Goal: Transaction & Acquisition: Purchase product/service

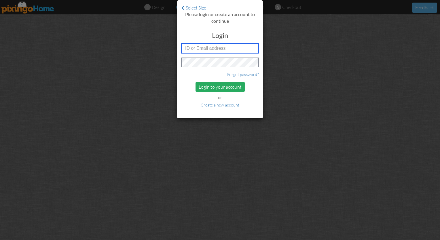
type input "[PERSON_NAME][EMAIL_ADDRESS][DOMAIN_NAME]"
click at [207, 87] on div "Login to your account" at bounding box center [219, 87] width 49 height 10
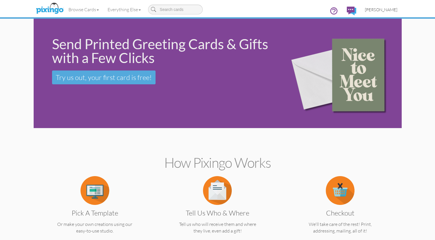
click at [218, 10] on span "[PERSON_NAME]" at bounding box center [381, 9] width 33 height 5
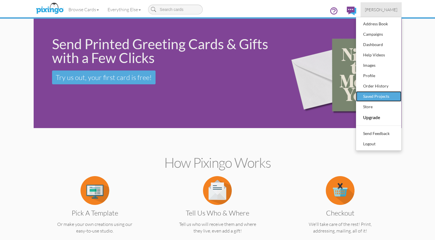
click at [218, 94] on div "Saved Projects" at bounding box center [379, 96] width 34 height 9
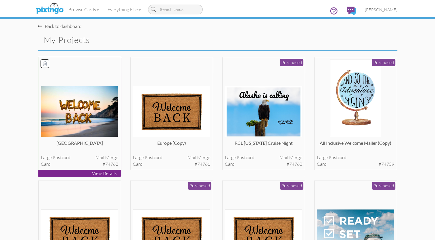
click at [84, 108] on img at bounding box center [79, 111] width 77 height 51
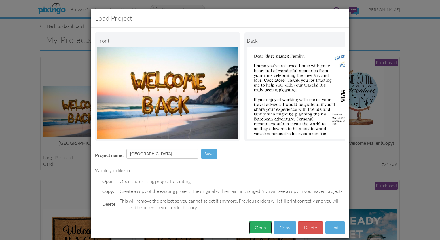
click at [218, 230] on button "Open" at bounding box center [260, 227] width 23 height 13
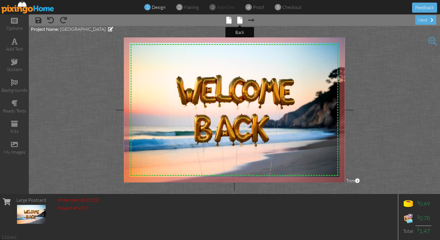
click at [218, 21] on span at bounding box center [239, 20] width 5 height 7
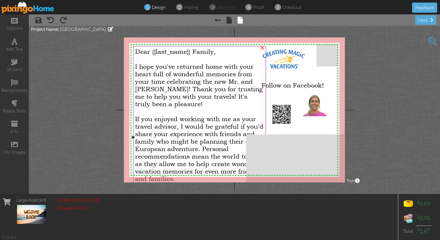
click at [192, 68] on span "I hope you've returned home with your heart full of wonderful memories from you…" at bounding box center [198, 85] width 127 height 45
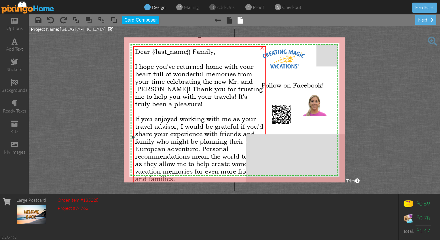
click at [192, 68] on span "I hope you've returned home with your heart full of wonderful memories from you…" at bounding box center [198, 85] width 127 height 45
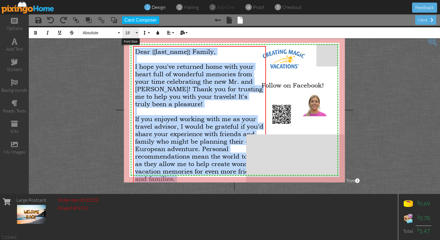
click at [136, 33] on button "18" at bounding box center [130, 32] width 17 height 11
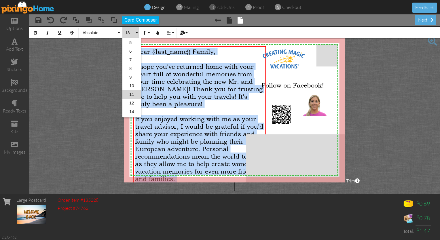
click at [131, 94] on link "11" at bounding box center [131, 94] width 19 height 9
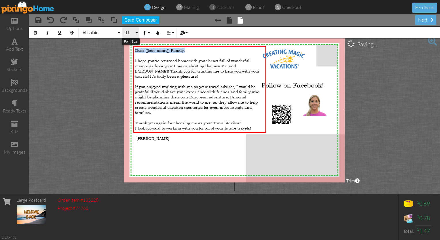
click at [136, 32] on button "11" at bounding box center [130, 32] width 17 height 11
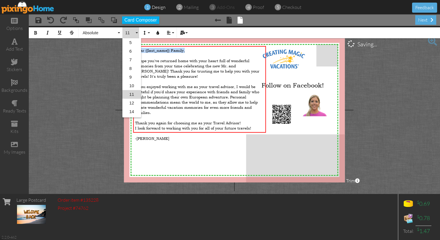
scroll to position [16, 0]
click at [131, 86] on link "12" at bounding box center [131, 86] width 19 height 9
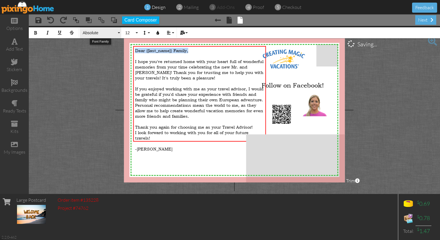
click at [117, 32] on button "Absolute" at bounding box center [100, 32] width 41 height 11
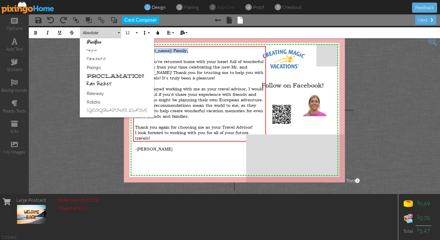
scroll to position [277, 0]
click at [94, 91] on link "Raleway" at bounding box center [117, 94] width 74 height 9
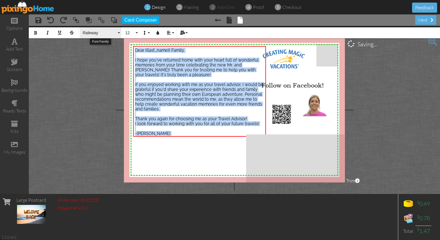
click at [121, 32] on button "Raleway" at bounding box center [100, 32] width 41 height 11
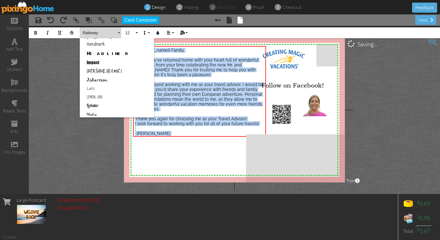
scroll to position [170, 0]
click at [102, 96] on link "Lemon Sun" at bounding box center [117, 97] width 74 height 9
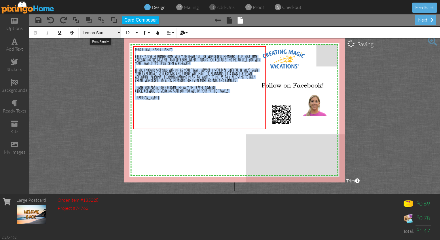
click at [112, 34] on span "Lemon Sun" at bounding box center [99, 33] width 35 height 5
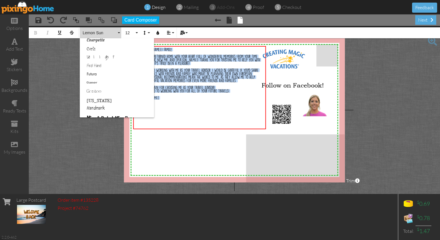
scroll to position [105, 0]
click at [100, 75] on link "Futura" at bounding box center [117, 75] width 74 height 9
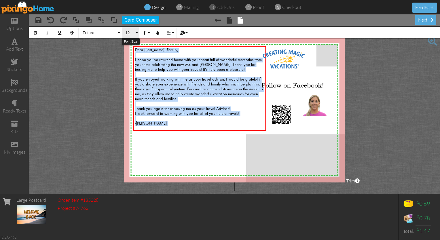
click at [136, 31] on button "12" at bounding box center [130, 32] width 17 height 11
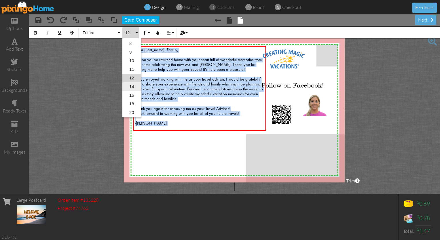
click at [132, 83] on link "14" at bounding box center [131, 86] width 19 height 9
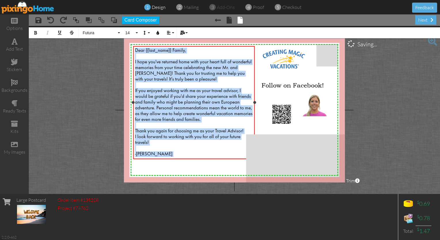
drag, startPoint x: 266, startPoint y: 100, endPoint x: 255, endPoint y: 101, distance: 11.3
click at [218, 101] on div "Dear {{last_name}} Family, I hope you've returned home with your heart full of …" at bounding box center [193, 102] width 121 height 113
click at [80, 146] on project-studio-wrapper "X X X X X X X X X X X X X X X X X X X X X X X X X X X X X X X X X X X X X X X X…" at bounding box center [234, 110] width 411 height 168
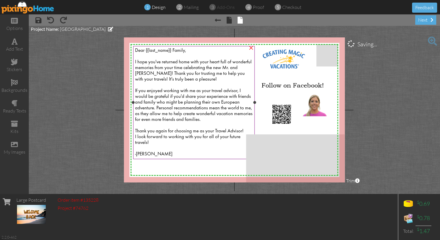
click at [195, 108] on span "I hope you've returned home with your heart full of wonderful memories from you…" at bounding box center [193, 108] width 117 height 97
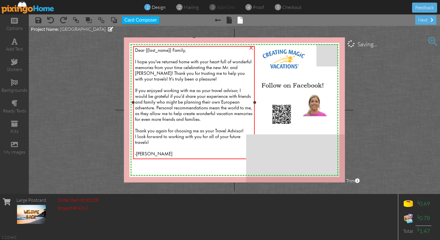
click at [195, 108] on span "I hope you've returned home with your heart full of wonderful memories from you…" at bounding box center [193, 108] width 117 height 97
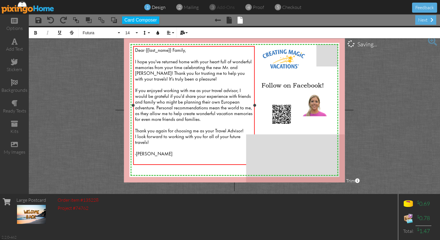
click at [195, 108] on span "I hope you've returned home with your heart full of wonderful memories from you…" at bounding box center [193, 108] width 117 height 97
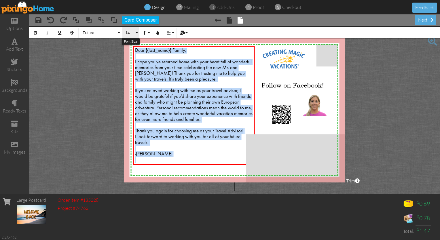
click at [137, 34] on button "14" at bounding box center [130, 32] width 17 height 11
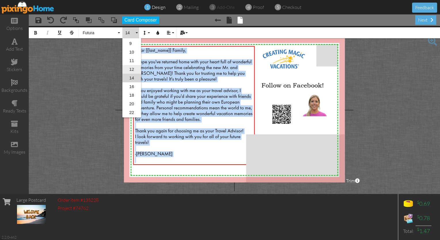
click at [132, 70] on link "12" at bounding box center [131, 69] width 19 height 9
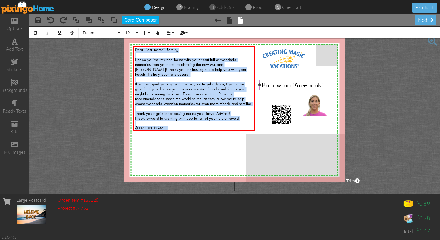
click at [218, 86] on span "Follow on Facebook!" at bounding box center [292, 84] width 62 height 7
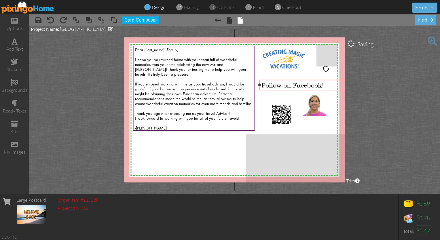
click at [218, 86] on span "Follow on Facebook!" at bounding box center [292, 84] width 62 height 7
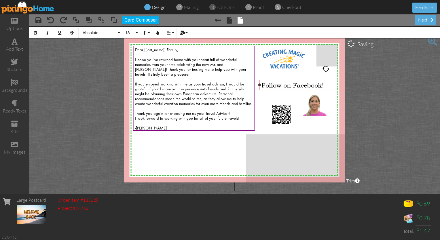
click at [218, 86] on span "Follow on Facebook!" at bounding box center [292, 84] width 62 height 7
click at [135, 31] on button "18" at bounding box center [130, 32] width 17 height 11
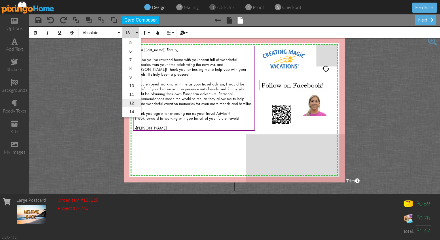
click at [129, 101] on link "12" at bounding box center [131, 103] width 19 height 9
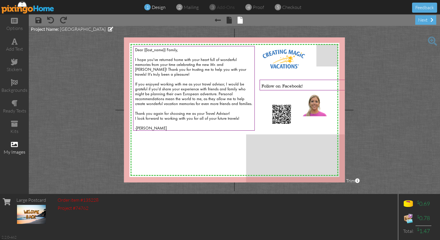
click at [14, 145] on span at bounding box center [14, 144] width 7 height 7
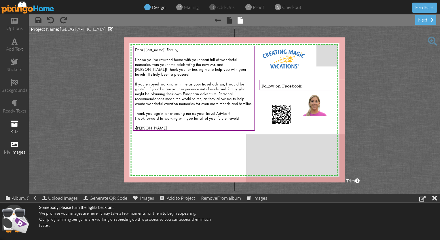
click at [16, 121] on span at bounding box center [14, 123] width 7 height 7
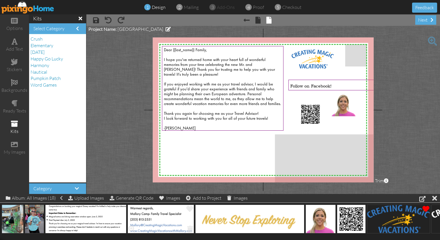
click at [137, 210] on img at bounding box center [160, 219] width 66 height 29
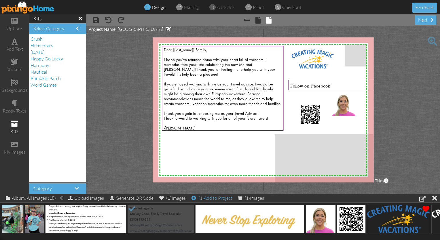
click at [218, 198] on div "(1) Add to Project" at bounding box center [211, 198] width 41 height 8
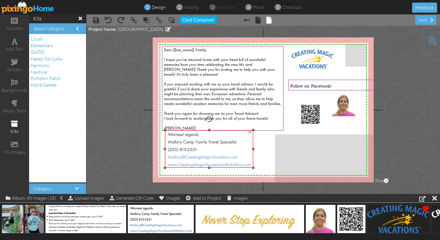
drag, startPoint x: 214, startPoint y: 82, endPoint x: 212, endPoint y: 165, distance: 82.9
click at [212, 165] on img at bounding box center [209, 149] width 88 height 38
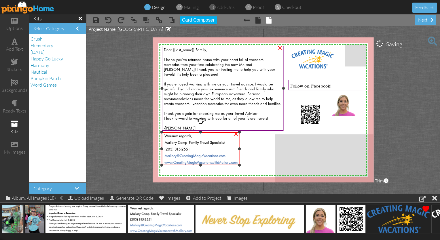
drag, startPoint x: 249, startPoint y: 127, endPoint x: 251, endPoint y: 132, distance: 5.8
click at [218, 132] on div "X X X X X X X X X X X X X X X X X X X X X X X X X X X X X X X X X X X X X X X X…" at bounding box center [263, 109] width 221 height 145
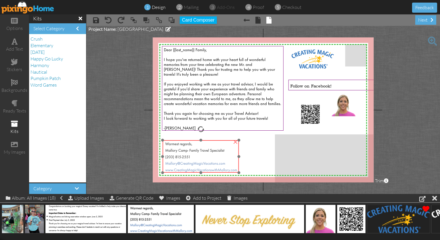
drag, startPoint x: 216, startPoint y: 147, endPoint x: 217, endPoint y: 155, distance: 7.5
click at [217, 155] on img at bounding box center [201, 156] width 76 height 33
click at [130, 158] on project-studio-wrapper "X X X X X X X X X X X X X X X X X X X X X X X X X X X X X X X X X X X X X X X X…" at bounding box center [262, 110] width 353 height 168
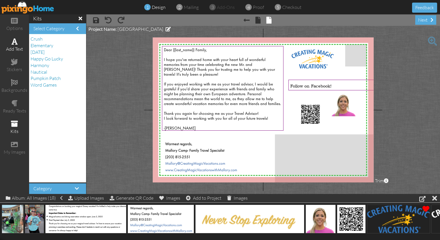
click at [15, 44] on span at bounding box center [15, 41] width 6 height 7
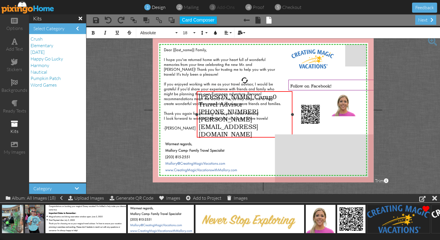
drag, startPoint x: 329, startPoint y: 106, endPoint x: 292, endPoint y: 104, distance: 37.2
click at [218, 104] on div "[PERSON_NAME] Camp0 Travel Advisor [PHONE_NUMBER] [PERSON_NAME][EMAIL_ADDRESS][…" at bounding box center [244, 114] width 95 height 46
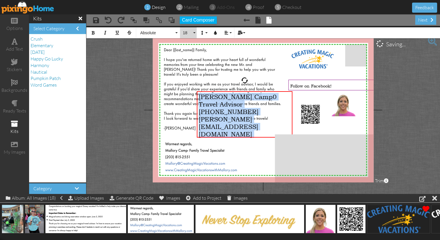
click at [195, 33] on button "18" at bounding box center [188, 32] width 17 height 11
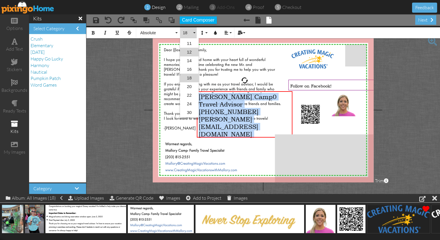
click at [189, 52] on link "12" at bounding box center [189, 52] width 19 height 9
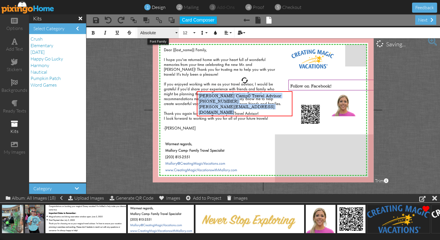
click at [168, 32] on span "Absolute" at bounding box center [157, 33] width 35 height 5
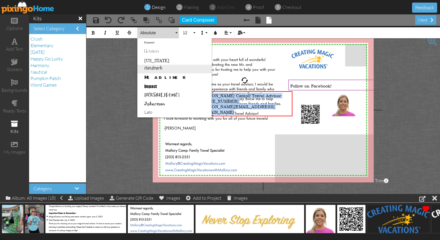
scroll to position [114, 0]
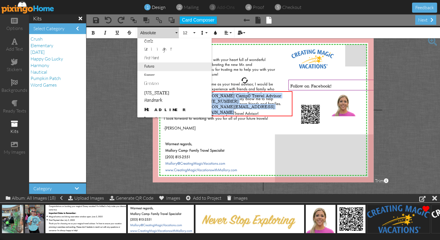
click at [147, 66] on link "Futura" at bounding box center [174, 66] width 74 height 9
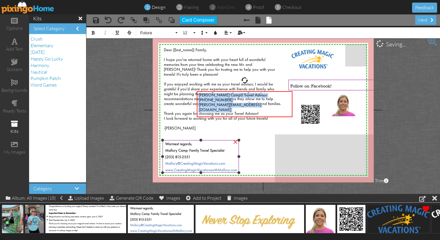
click at [186, 159] on img at bounding box center [201, 156] width 76 height 33
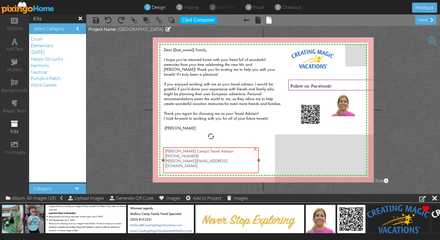
drag, startPoint x: 215, startPoint y: 104, endPoint x: 182, endPoint y: 161, distance: 65.4
click at [182, 161] on span "[PERSON_NAME][EMAIL_ADDRESS][DOMAIN_NAME]" at bounding box center [196, 163] width 62 height 9
click at [192, 153] on span "[PERSON_NAME] Camp0 Travel Advisor" at bounding box center [199, 151] width 68 height 4
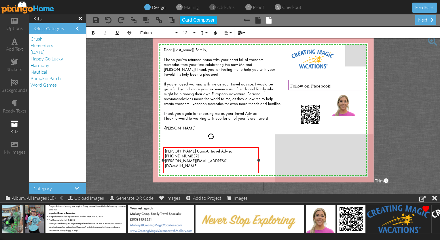
click at [191, 153] on span "[PERSON_NAME] Camp0 Travel Advisor" at bounding box center [199, 151] width 68 height 4
click at [174, 169] on div at bounding box center [211, 172] width 92 height 7
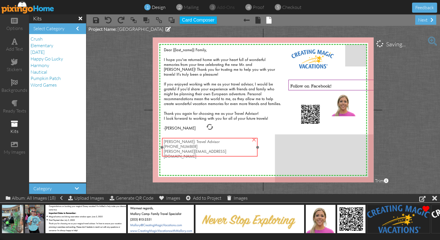
drag, startPoint x: 181, startPoint y: 154, endPoint x: 180, endPoint y: 143, distance: 10.8
click at [180, 145] on span "[PHONE_NUMBER]" at bounding box center [181, 147] width 34 height 4
click at [218, 217] on img at bounding box center [249, 219] width 109 height 29
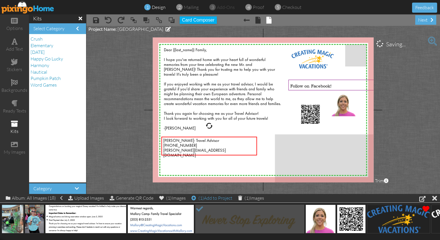
click at [213, 200] on div "(1) Add to Project" at bounding box center [211, 198] width 41 height 8
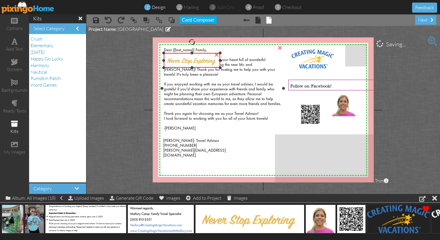
drag, startPoint x: 252, startPoint y: 45, endPoint x: 222, endPoint y: 52, distance: 30.5
click at [218, 53] on div "×" at bounding box center [192, 60] width 56 height 15
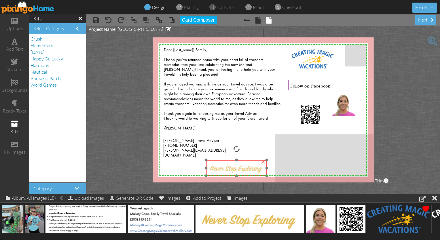
drag, startPoint x: 191, startPoint y: 60, endPoint x: 230, endPoint y: 164, distance: 110.7
click at [218, 164] on img at bounding box center [236, 168] width 61 height 16
drag, startPoint x: 233, startPoint y: 160, endPoint x: 233, endPoint y: 164, distance: 4.1
click at [218, 164] on img at bounding box center [234, 168] width 61 height 16
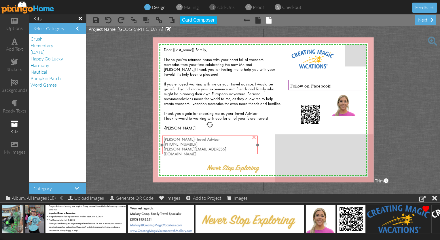
click at [188, 143] on span "[PHONE_NUMBER]" at bounding box center [181, 144] width 34 height 4
click at [121, 146] on project-studio-wrapper "X X X X X X X X X X X X X X X X X X X X X X X X X X X X X X X X X X X X X X X X…" at bounding box center [262, 110] width 353 height 168
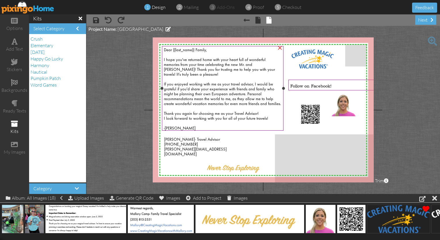
click at [218, 66] on span "I hope you've returned home with your heart full of wonderful memories from you…" at bounding box center [222, 94] width 117 height 73
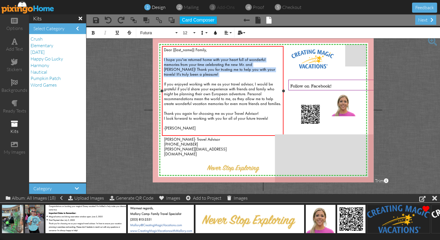
click at [218, 66] on span "I hope you've returned home with your heart full of wonderful memories from you…" at bounding box center [222, 94] width 117 height 73
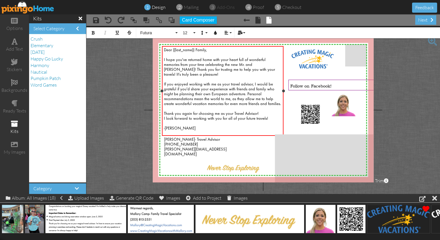
click at [213, 67] on span "I hope you've returned home with your heart full of wonderful memories from you…" at bounding box center [222, 94] width 117 height 73
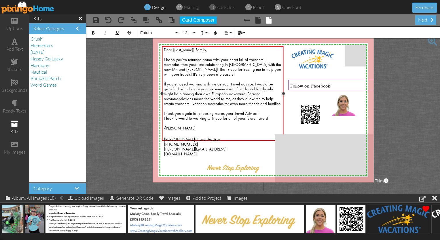
click at [218, 108] on span "I hope you've returned home with your heart full of wonderful memories from you…" at bounding box center [222, 94] width 117 height 73
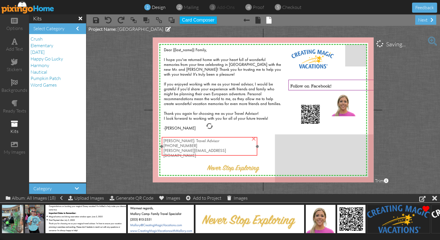
click at [188, 149] on span "[PERSON_NAME][EMAIL_ADDRESS][DOMAIN_NAME]" at bounding box center [194, 153] width 62 height 9
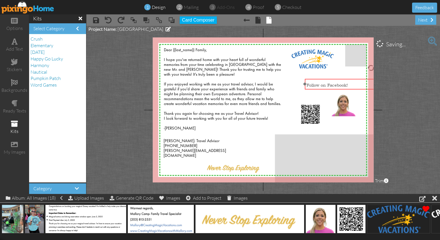
drag, startPoint x: 304, startPoint y: 85, endPoint x: 320, endPoint y: 84, distance: 16.4
click at [218, 84] on span "Follow on Facebook!" at bounding box center [327, 84] width 41 height 5
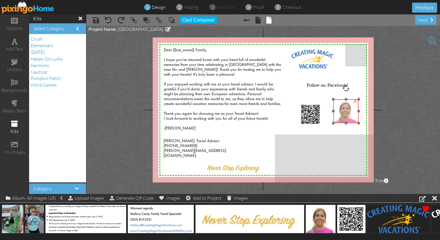
drag, startPoint x: 343, startPoint y: 103, endPoint x: 345, endPoint y: 110, distance: 7.2
click at [218, 110] on img at bounding box center [345, 111] width 25 height 24
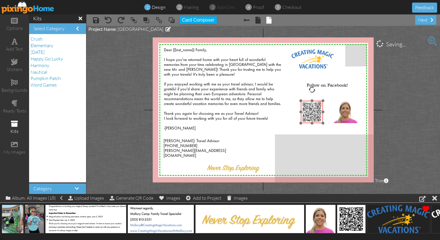
drag, startPoint x: 314, startPoint y: 111, endPoint x: 316, endPoint y: 108, distance: 3.0
click at [218, 108] on img at bounding box center [311, 112] width 22 height 22
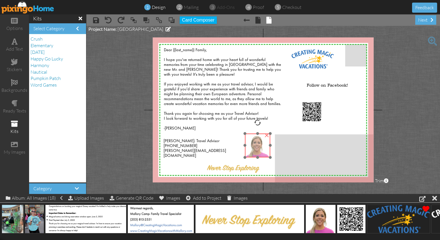
drag, startPoint x: 347, startPoint y: 118, endPoint x: 259, endPoint y: 152, distance: 94.8
click at [218, 152] on img at bounding box center [257, 146] width 25 height 24
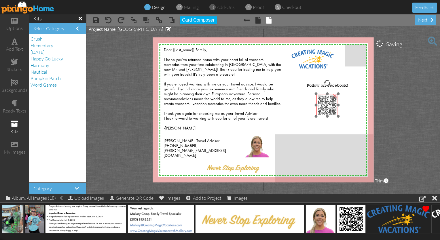
drag, startPoint x: 308, startPoint y: 112, endPoint x: 323, endPoint y: 105, distance: 16.6
click at [218, 105] on img at bounding box center [327, 105] width 22 height 22
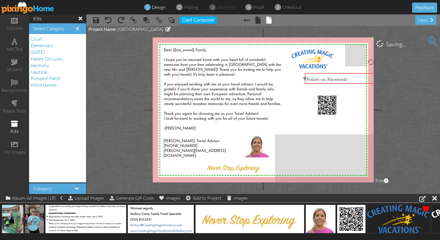
drag, startPoint x: 320, startPoint y: 87, endPoint x: 320, endPoint y: 81, distance: 5.8
click at [218, 81] on div "Follow on Facebook!" at bounding box center [371, 78] width 129 height 7
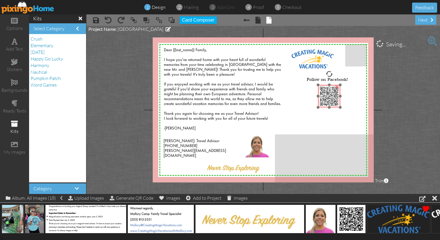
drag, startPoint x: 324, startPoint y: 100, endPoint x: 326, endPoint y: 91, distance: 9.1
click at [218, 91] on img at bounding box center [329, 96] width 22 height 22
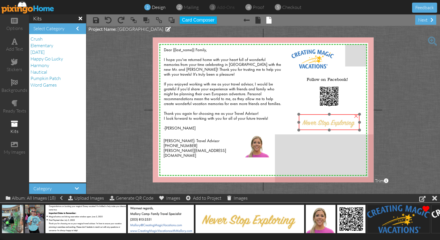
drag, startPoint x: 237, startPoint y: 168, endPoint x: 332, endPoint y: 123, distance: 105.4
click at [218, 123] on img at bounding box center [329, 122] width 61 height 16
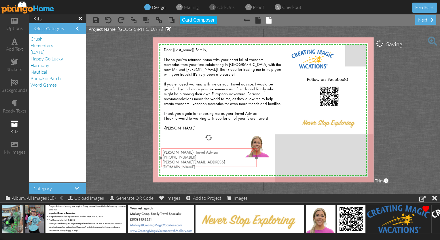
drag, startPoint x: 207, startPoint y: 144, endPoint x: 206, endPoint y: 155, distance: 11.3
click at [206, 155] on span "[PERSON_NAME]- Travel Advisor" at bounding box center [191, 153] width 56 height 4
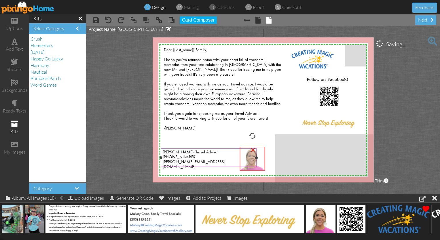
drag, startPoint x: 260, startPoint y: 143, endPoint x: 254, endPoint y: 155, distance: 13.3
click at [218, 155] on div "X X X X X X X X X X X X X X X X X X X X X X X X X X X X X X X X X X X X X X X X…" at bounding box center [263, 109] width 221 height 145
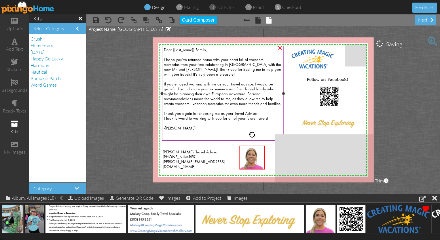
click at [203, 136] on div "Dear {{last_name}} Family, I hope you've returned home with your heart full of …" at bounding box center [223, 92] width 118 height 88
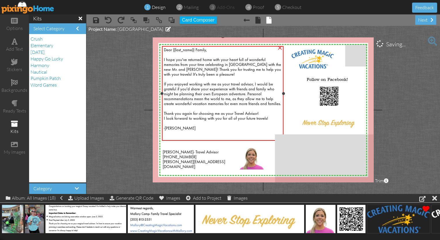
click at [205, 110] on div "Dear {{last_name}} Family, I hope you've returned home with your heart full of …" at bounding box center [223, 92] width 118 height 88
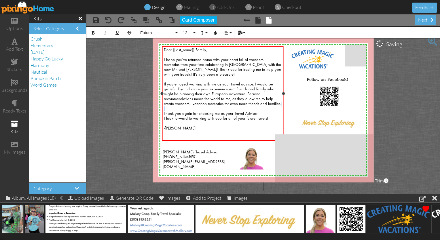
click at [205, 110] on div "Dear {{last_name}} Family, I hope you've returned home with your heart full of …" at bounding box center [223, 92] width 118 height 88
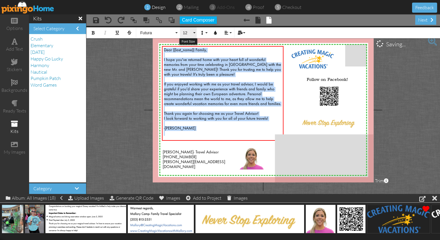
click at [195, 30] on button "12" at bounding box center [188, 32] width 17 height 11
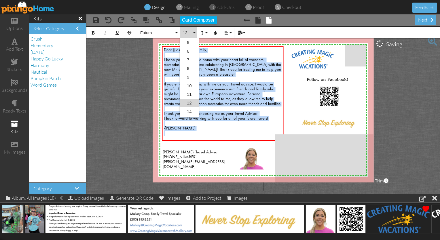
scroll to position [25, 0]
click at [195, 30] on button "12" at bounding box center [188, 32] width 17 height 11
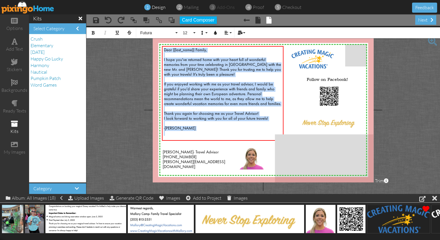
click at [108, 118] on project-studio-wrapper "X X X X X X X X X X X X X X X X X X X X X X X X X X X X X X X X X X X X X X X X…" at bounding box center [262, 110] width 353 height 168
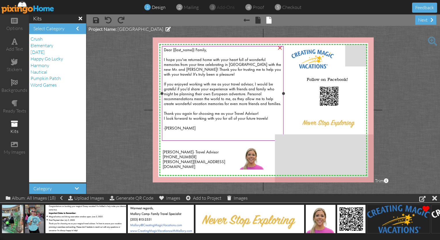
click at [218, 117] on div "Dear {{last_name}} Family, I hope you've returned home with your heart full of …" at bounding box center [223, 92] width 118 height 88
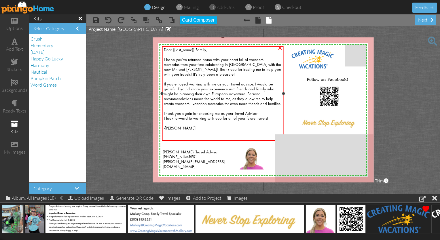
click at [218, 117] on div "Dear {{last_name}} Family, I hope you've returned home with your heart full of …" at bounding box center [223, 92] width 118 height 88
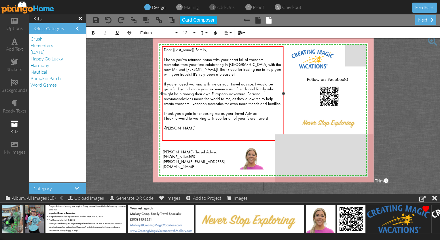
click at [218, 117] on div "Dear {{last_name}} Family, I hope you've returned home with your heart full of …" at bounding box center [223, 92] width 118 height 88
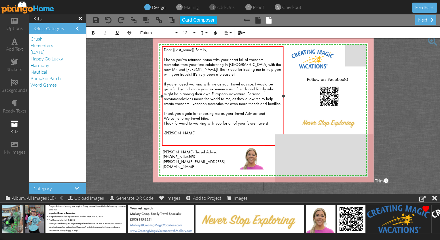
click at [164, 126] on span "I hope you've returned home with your heart full of wonderful memories from you…" at bounding box center [222, 96] width 117 height 77
click at [218, 115] on span "I hope you've returned home with your heart full of wonderful memories from you…" at bounding box center [222, 96] width 117 height 77
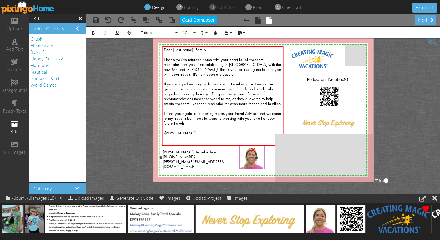
click at [218, 154] on div "×" at bounding box center [252, 149] width 9 height 9
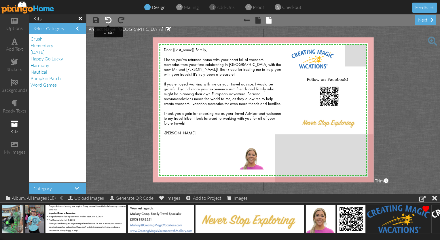
click at [107, 20] on span at bounding box center [108, 20] width 7 height 7
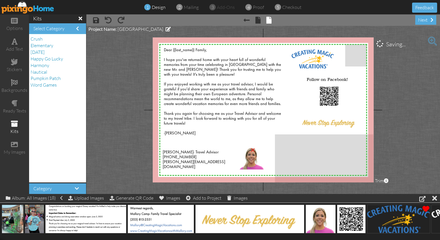
click at [129, 131] on project-studio-wrapper "X X X X X X X X X X X X X X X X X X X X X X X X X X X X X X X X X X X X X X X X…" at bounding box center [262, 110] width 353 height 168
click at [218, 19] on span at bounding box center [268, 20] width 5 height 7
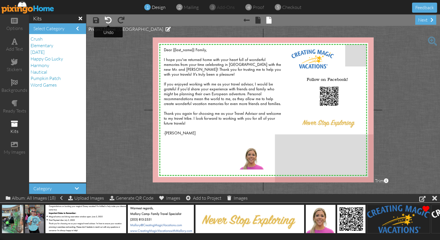
click at [108, 19] on span at bounding box center [108, 20] width 7 height 7
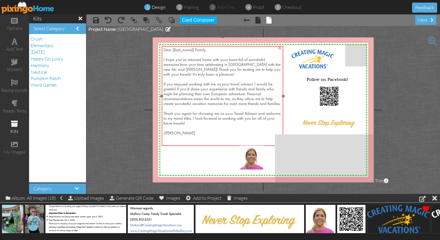
click at [218, 105] on span "I hope you've returned home with your heart full of wonderful memories from you…" at bounding box center [221, 96] width 117 height 77
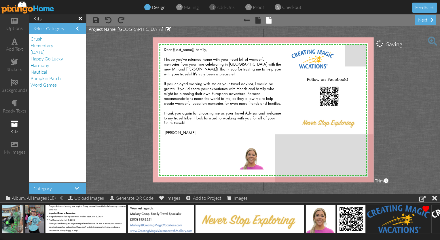
click at [123, 95] on project-studio-wrapper "X X X X X X X X X X X X X X X X X X X X X X X X X X X X X X X X X X X X X X X X…" at bounding box center [262, 110] width 353 height 168
click at [107, 20] on span at bounding box center [108, 20] width 7 height 7
click at [17, 43] on span at bounding box center [15, 41] width 6 height 7
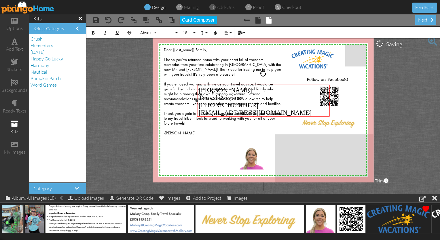
click at [211, 111] on span "[EMAIL_ADDRESS][DOMAIN_NAME]" at bounding box center [255, 112] width 113 height 7
click at [218, 100] on span "Travel Advisor" at bounding box center [221, 97] width 44 height 7
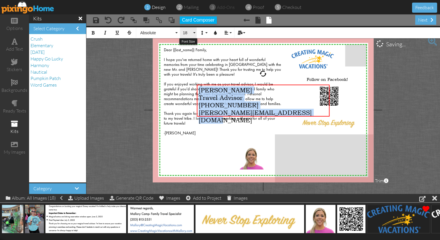
click at [194, 32] on button "18" at bounding box center [188, 32] width 17 height 11
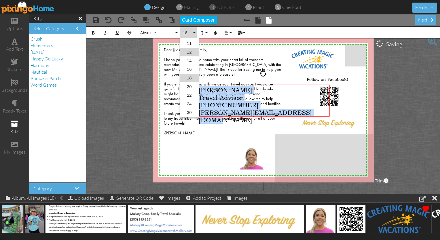
click at [187, 55] on link "12" at bounding box center [189, 52] width 19 height 9
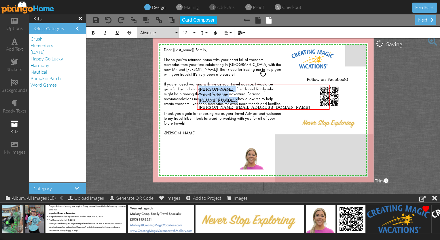
click at [172, 36] on button "Absolute" at bounding box center [157, 32] width 41 height 11
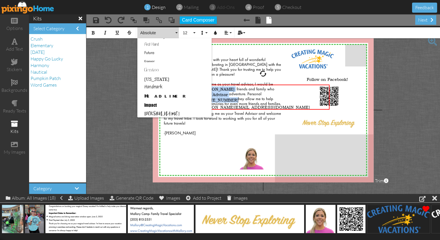
scroll to position [127, 0]
click at [146, 51] on link "Futura" at bounding box center [174, 53] width 74 height 9
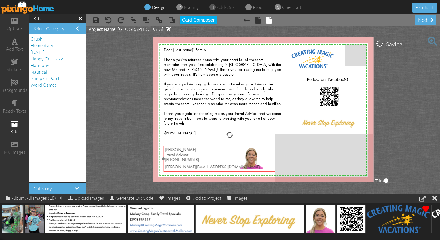
drag, startPoint x: 227, startPoint y: 99, endPoint x: 194, endPoint y: 160, distance: 69.8
click at [194, 160] on div "[PHONE_NUMBER]" at bounding box center [229, 159] width 129 height 5
click at [192, 159] on div "[PHONE_NUMBER]" at bounding box center [229, 159] width 129 height 5
click at [176, 160] on span "[PHONE_NUMBER]" at bounding box center [182, 159] width 34 height 4
click at [167, 155] on span "Travel Advisor" at bounding box center [176, 155] width 23 height 4
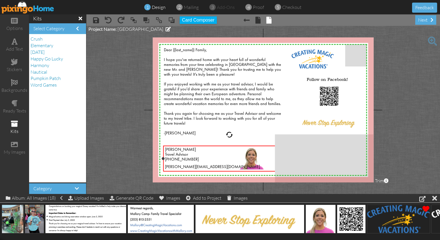
click at [167, 155] on span "Travel Advisor" at bounding box center [176, 155] width 23 height 4
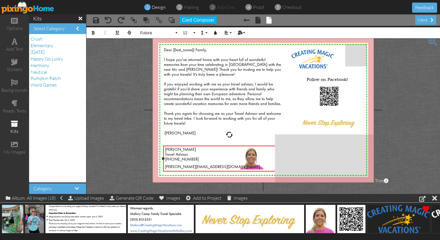
click at [165, 157] on span "Travel Advisor" at bounding box center [176, 155] width 23 height 4
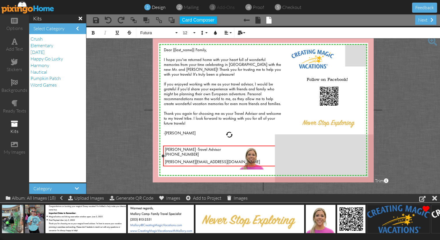
click at [176, 158] on div "[PERSON_NAME][EMAIL_ADDRESS][DOMAIN_NAME]" at bounding box center [229, 160] width 129 height 7
drag, startPoint x: 199, startPoint y: 151, endPoint x: 199, endPoint y: 158, distance: 6.3
click at [199, 158] on div "[PERSON_NAME] - Travel Advisor [PHONE_NUMBER] [PERSON_NAME][EMAIL_ADDRESS][DOMA…" at bounding box center [229, 155] width 129 height 17
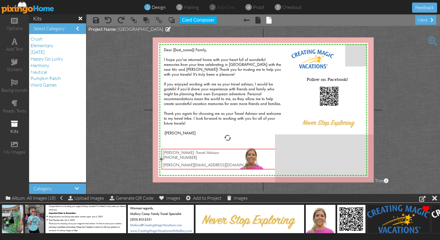
drag, startPoint x: 192, startPoint y: 161, endPoint x: 191, endPoint y: 164, distance: 3.9
click at [191, 164] on span "[PERSON_NAME][EMAIL_ADDRESS][DOMAIN_NAME]" at bounding box center [210, 165] width 95 height 4
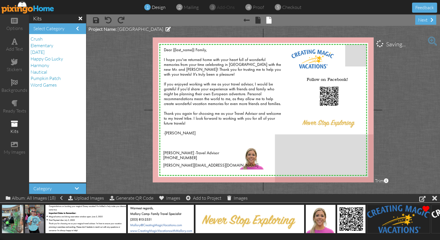
click at [123, 152] on project-studio-wrapper "X X X X X X X X X X X X X X X X X X X X X X X X X X X X X X X X X X X X X X X X…" at bounding box center [262, 110] width 353 height 168
click at [218, 22] on div "next" at bounding box center [425, 19] width 21 height 9
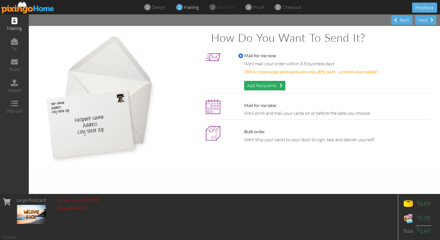
click at [218, 84] on div "Add Recipients" at bounding box center [264, 85] width 41 height 9
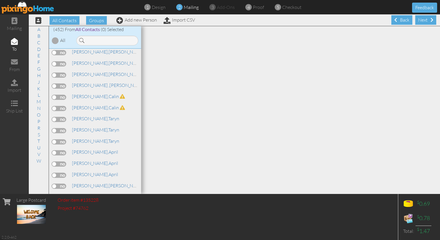
scroll to position [427, 0]
click at [57, 72] on label at bounding box center [59, 74] width 14 height 5
click at [0, 0] on input "checkbox" at bounding box center [0, 0] width 0 height 0
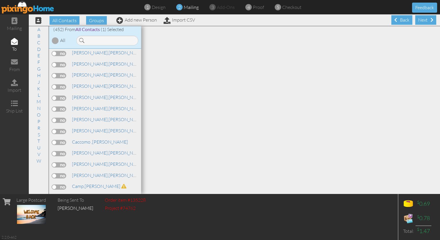
scroll to position [766, 0]
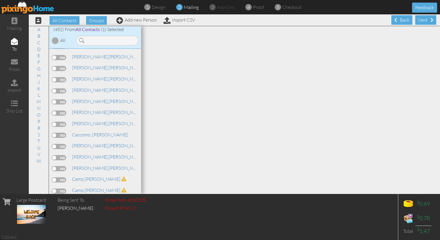
click at [61, 111] on label at bounding box center [59, 113] width 14 height 5
click at [0, 0] on input "checkbox" at bounding box center [0, 0] width 0 height 0
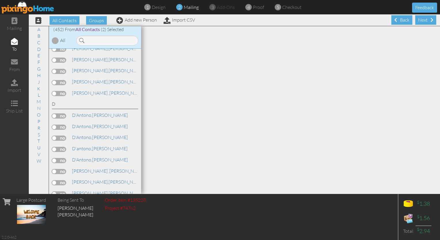
scroll to position [1165, 0]
click at [55, 113] on label at bounding box center [59, 115] width 14 height 5
click at [0, 0] on input "checkbox" at bounding box center [0, 0] width 0 height 0
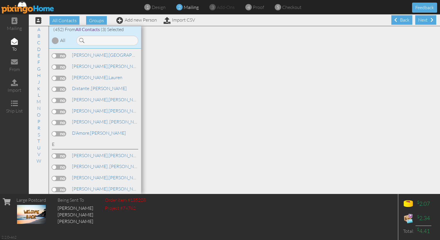
scroll to position [1519, 0]
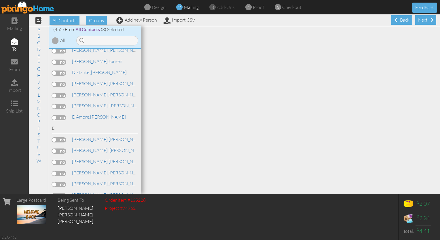
click at [59, 115] on label at bounding box center [59, 117] width 14 height 5
click at [0, 0] on input "checkbox" at bounding box center [0, 0] width 0 height 0
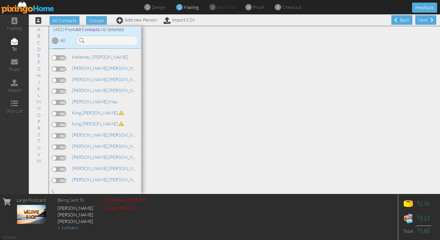
scroll to position [2961, 0]
click at [58, 165] on label at bounding box center [59, 167] width 14 height 5
click at [0, 0] on input "checkbox" at bounding box center [0, 0] width 0 height 0
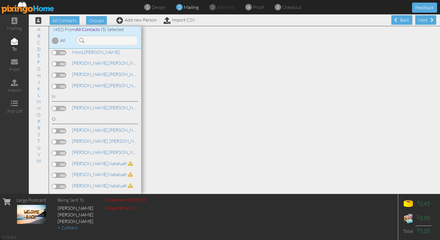
scroll to position [3678, 0]
click at [61, 150] on label at bounding box center [59, 152] width 14 height 5
click at [0, 0] on input "checkbox" at bounding box center [0, 0] width 0 height 0
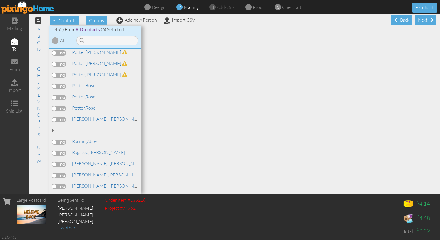
scroll to position [4067, 0]
click at [59, 151] on label at bounding box center [59, 153] width 14 height 5
click at [0, 0] on input "checkbox" at bounding box center [0, 0] width 0 height 0
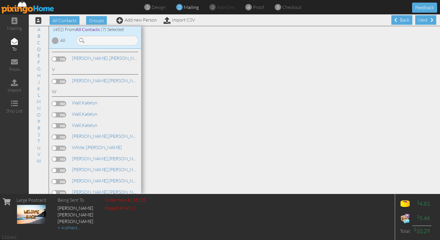
scroll to position [4971, 0]
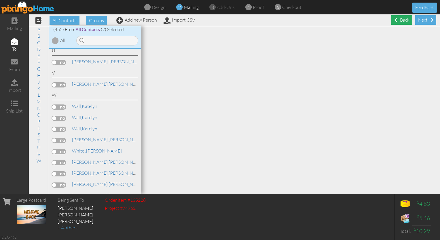
click at [218, 19] on div "Back" at bounding box center [401, 19] width 21 height 9
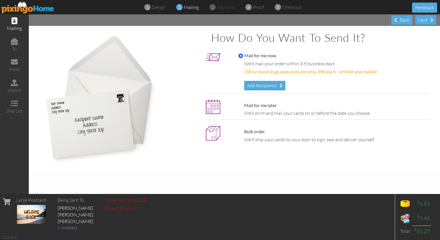
click at [218, 19] on div "Back" at bounding box center [401, 19] width 21 height 9
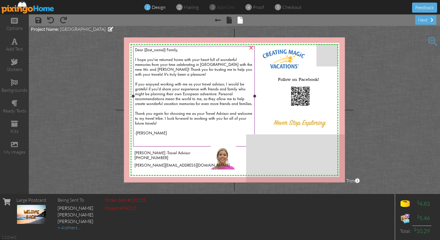
click at [169, 52] on span "Dear {{last_name}} Family," at bounding box center [156, 50] width 43 height 4
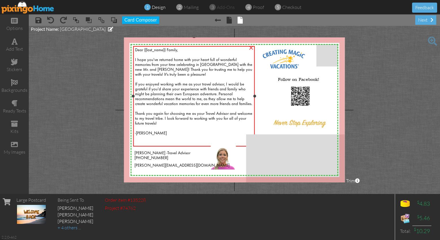
click at [169, 52] on span "Dear {{last_name}} Family," at bounding box center [156, 50] width 43 height 4
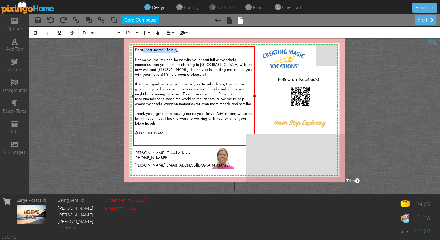
drag, startPoint x: 177, startPoint y: 51, endPoint x: 143, endPoint y: 50, distance: 33.7
click at [143, 50] on span "Dear {{last_name}} Family," at bounding box center [156, 50] width 43 height 4
click at [183, 33] on icon "button" at bounding box center [182, 33] width 4 height 4
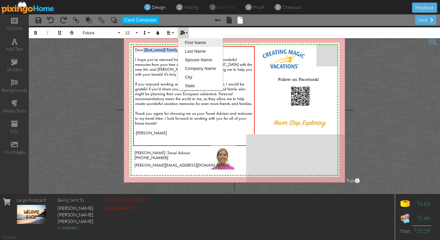
click at [188, 43] on link "First Name" at bounding box center [200, 42] width 45 height 9
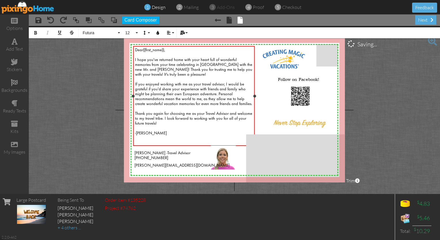
click at [143, 52] on span "Dear{{first_name}}," at bounding box center [150, 50] width 30 height 4
click at [196, 88] on span "I hope you've returned home with your heart full of wonderful memories from you…" at bounding box center [193, 96] width 117 height 77
click at [218, 21] on div "next" at bounding box center [425, 19] width 21 height 9
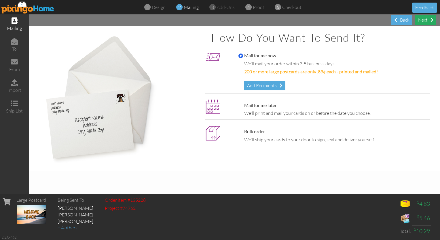
click at [218, 21] on div "Next" at bounding box center [425, 19] width 21 height 9
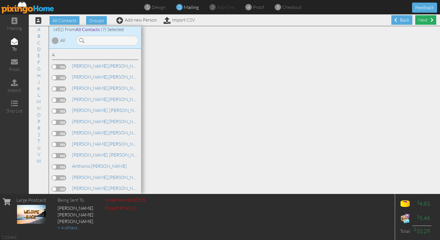
click at [218, 18] on div "Next" at bounding box center [425, 19] width 21 height 9
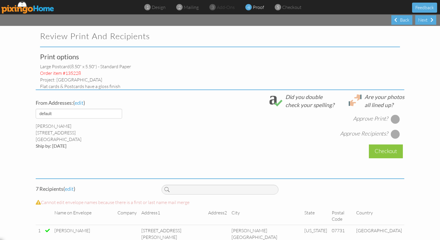
select select "object:3866"
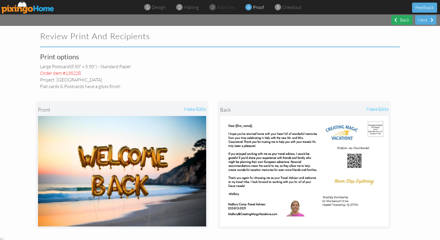
click at [218, 20] on div "Back" at bounding box center [401, 19] width 21 height 9
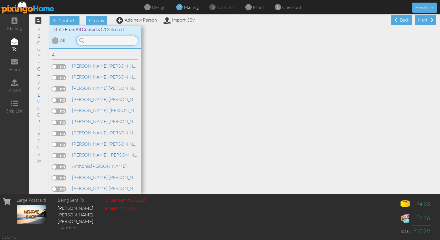
click at [120, 38] on input at bounding box center [107, 41] width 62 height 10
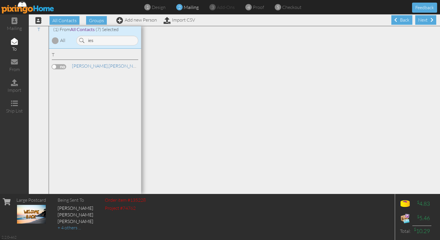
click at [61, 64] on label at bounding box center [59, 66] width 14 height 5
click at [0, 0] on input "checkbox" at bounding box center [0, 0] width 0 height 0
click at [102, 41] on input "ies" at bounding box center [107, 41] width 62 height 10
type input "i"
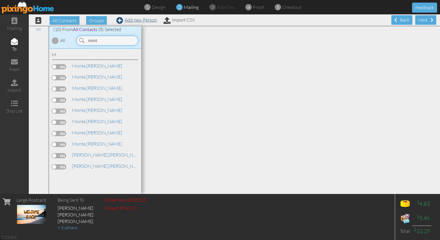
type input "mont"
click at [140, 21] on link "Add new Person" at bounding box center [136, 20] width 41 height 6
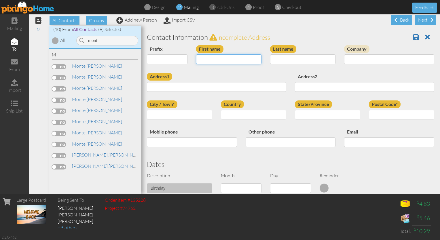
click at [218, 63] on input "First name" at bounding box center [228, 59] width 65 height 10
type input "[PERSON_NAME]"
type input "Monte"
drag, startPoint x: 104, startPoint y: 42, endPoint x: 59, endPoint y: 46, distance: 45.1
click at [59, 46] on div "(10) From All Contacts (8) Selected All [GEOGRAPHIC_DATA]" at bounding box center [95, 37] width 92 height 22
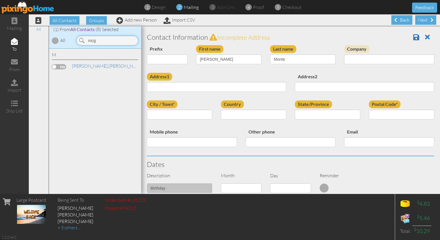
type input "mcg"
click at [62, 67] on label at bounding box center [59, 66] width 14 height 5
click at [0, 0] on input "checkbox" at bounding box center [0, 0] width 0 height 0
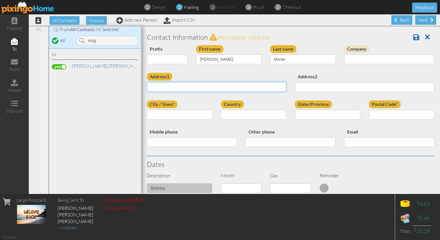
click at [197, 88] on input "Address1" at bounding box center [216, 87] width 139 height 10
paste input "[STREET_ADDRESS][PERSON_NAME][US_STATE]"
type input "[STREET_ADDRESS][PERSON_NAME][US_STATE]"
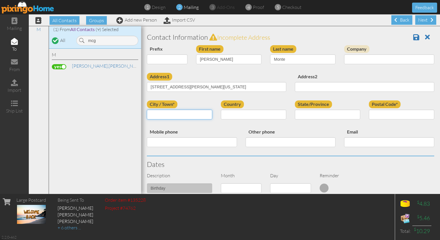
click at [165, 114] on input "City / Town*" at bounding box center [179, 115] width 65 height 10
type input "Wanaque"
select select "object:6042"
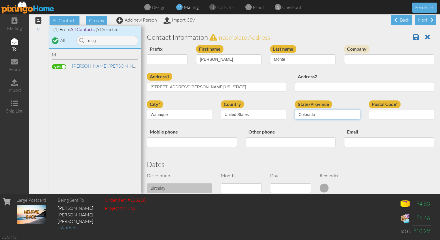
select select "object:6403"
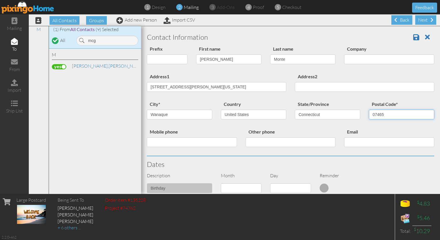
type input "07465"
click at [218, 117] on select "AA (Military) AE (Military) [US_STATE] [US_STATE] [US_STATE] AP (Military) [US_…" at bounding box center [327, 115] width 65 height 10
select select "object:6430"
click at [218, 110] on select "AA (Military) AE (Military) [US_STATE] [US_STATE] [US_STATE] AP (Military) [US_…" at bounding box center [327, 115] width 65 height 10
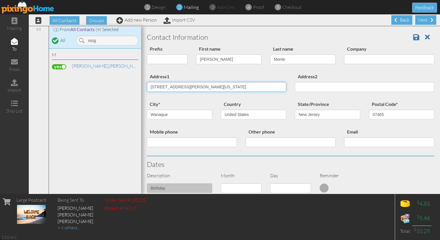
drag, startPoint x: 248, startPoint y: 85, endPoint x: 205, endPoint y: 85, distance: 42.6
click at [205, 85] on input "[STREET_ADDRESS][PERSON_NAME][US_STATE]" at bounding box center [216, 87] width 139 height 10
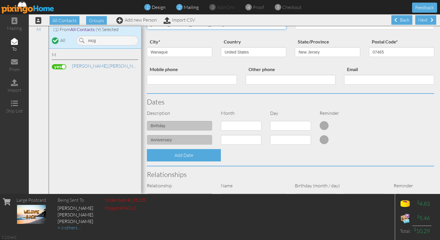
scroll to position [56, 0]
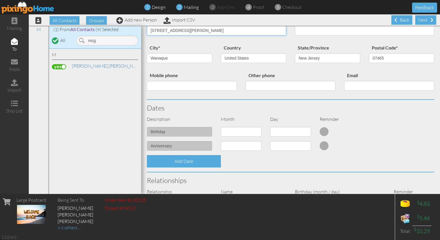
type input "[STREET_ADDRESS][PERSON_NAME]"
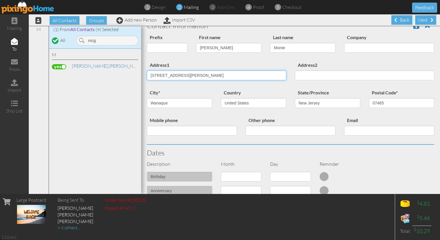
scroll to position [0, 0]
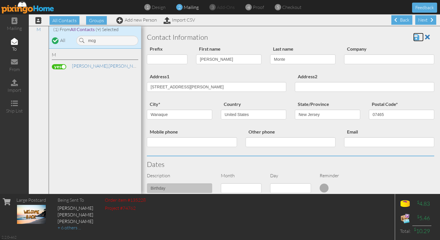
click at [218, 36] on span at bounding box center [416, 37] width 6 height 7
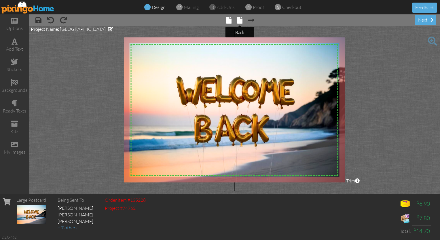
click at [239, 20] on span at bounding box center [239, 20] width 5 height 7
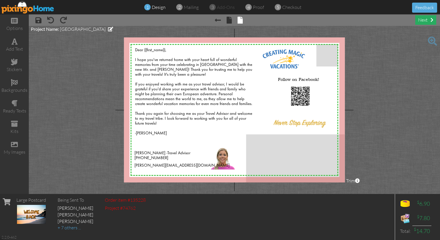
click at [424, 21] on div "next" at bounding box center [425, 19] width 21 height 9
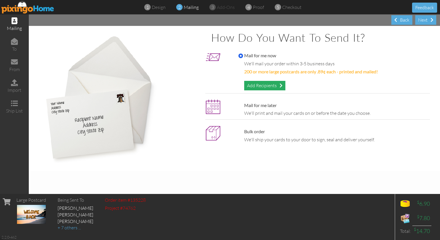
click at [261, 87] on div "Add Recipients" at bounding box center [264, 85] width 41 height 9
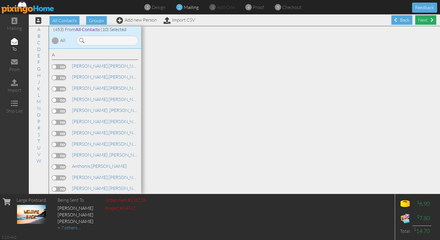
click at [427, 21] on div "Next" at bounding box center [425, 19] width 21 height 9
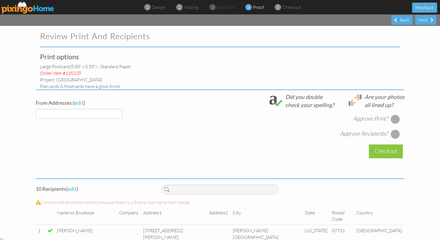
select select "object:1718"
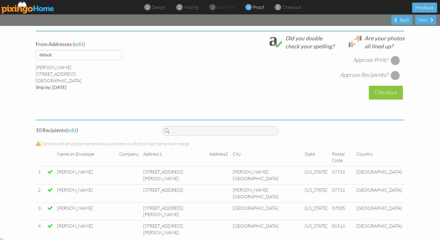
click at [52, 188] on span at bounding box center [50, 190] width 5 height 5
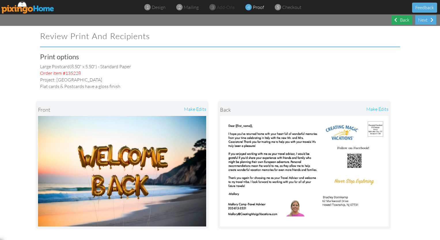
click at [399, 18] on div "Back" at bounding box center [401, 19] width 21 height 9
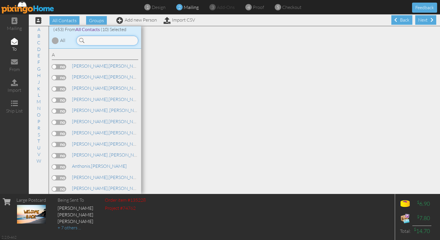
click at [110, 41] on input at bounding box center [107, 41] width 62 height 10
type input "cac"
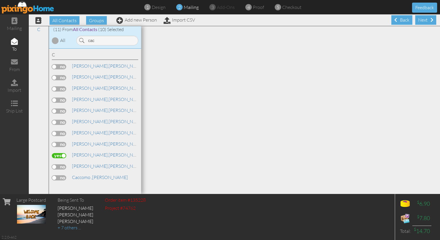
click at [56, 155] on label at bounding box center [59, 155] width 14 height 5
click at [0, 0] on input "checkbox" at bounding box center [0, 0] width 0 height 0
click at [424, 16] on div "Next" at bounding box center [425, 19] width 21 height 9
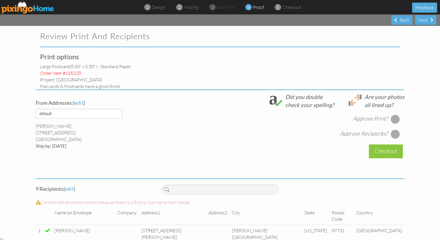
select select "object:2877"
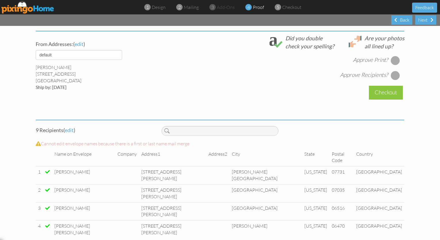
scroll to position [33, 0]
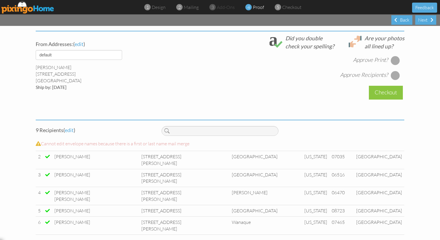
click at [392, 58] on div at bounding box center [395, 60] width 9 height 9
click at [392, 74] on div at bounding box center [395, 75] width 9 height 9
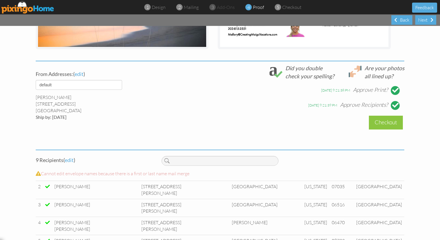
scroll to position [180, 0]
click at [376, 125] on div "Checkout" at bounding box center [386, 123] width 34 height 14
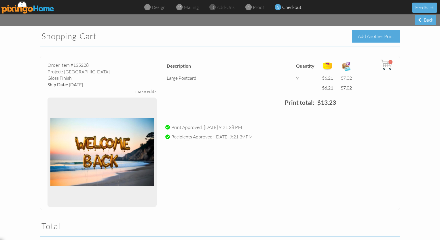
click at [376, 33] on div "Add Another Print" at bounding box center [376, 36] width 48 height 12
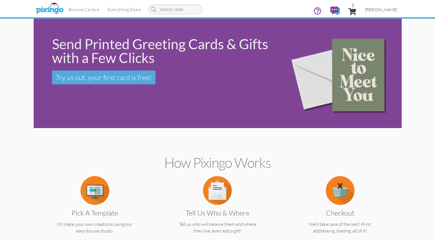
click at [381, 11] on span "[PERSON_NAME]" at bounding box center [381, 9] width 33 height 5
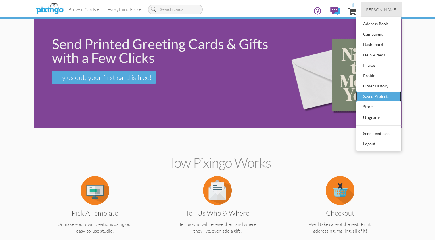
click at [370, 96] on div "Saved Projects" at bounding box center [379, 96] width 34 height 9
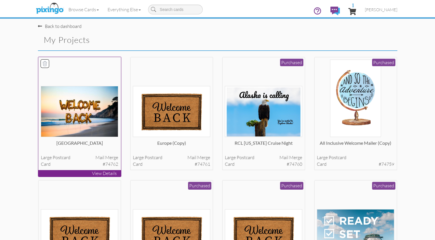
click at [93, 122] on img at bounding box center [79, 111] width 77 height 51
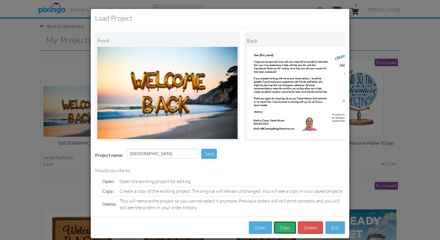
click at [285, 233] on button "Copy" at bounding box center [284, 227] width 23 height 13
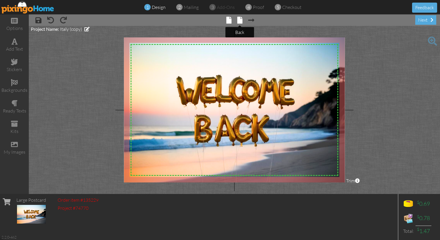
click at [241, 21] on span at bounding box center [239, 20] width 5 height 7
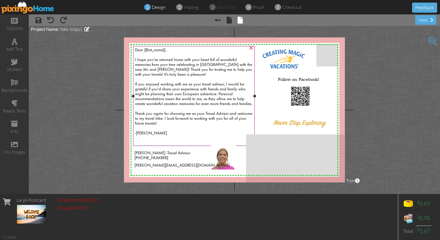
click at [156, 50] on span "Dear {{first_name}}," at bounding box center [150, 50] width 31 height 4
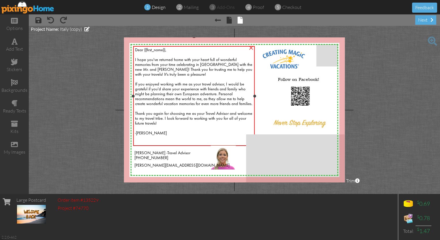
click at [156, 50] on span "Dear {{first_name}}," at bounding box center [150, 50] width 31 height 4
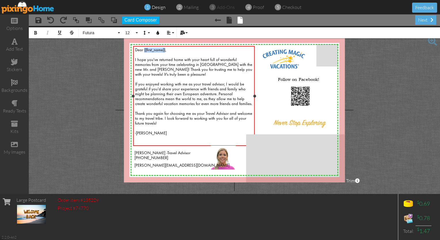
drag, startPoint x: 166, startPoint y: 50, endPoint x: 144, endPoint y: 49, distance: 21.6
click at [144, 49] on span "Dear {{first_name}}," at bounding box center [150, 50] width 31 height 4
click at [184, 32] on icon "button" at bounding box center [182, 33] width 4 height 4
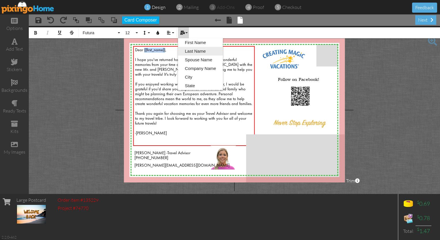
click at [189, 51] on link "Last Name" at bounding box center [200, 51] width 45 height 9
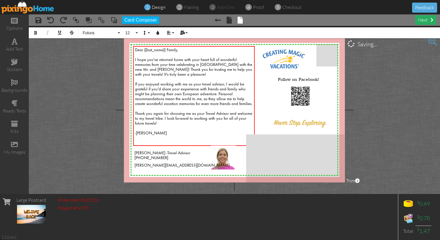
click at [422, 21] on div "next" at bounding box center [425, 19] width 21 height 9
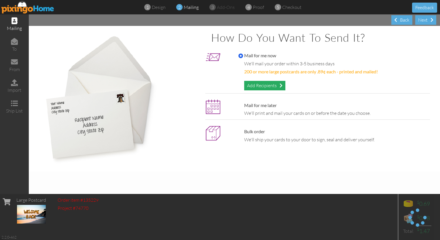
click at [269, 86] on div "Add Recipients" at bounding box center [264, 85] width 41 height 9
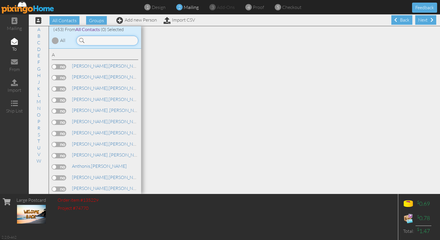
click at [90, 41] on input at bounding box center [107, 41] width 62 height 10
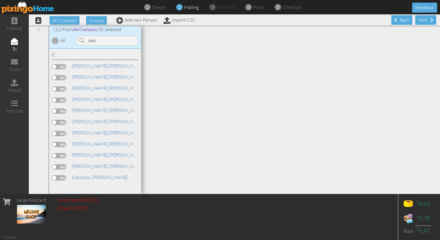
click at [57, 154] on label at bounding box center [59, 155] width 14 height 5
click at [0, 0] on input "checkbox" at bounding box center [0, 0] width 0 height 0
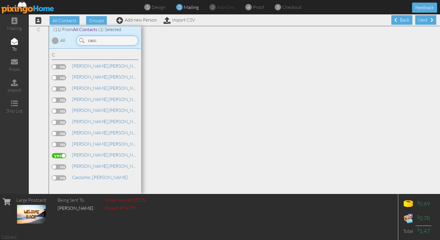
drag, startPoint x: 105, startPoint y: 41, endPoint x: 78, endPoint y: 37, distance: 27.6
click at [78, 37] on input "cacc" at bounding box center [107, 41] width 62 height 10
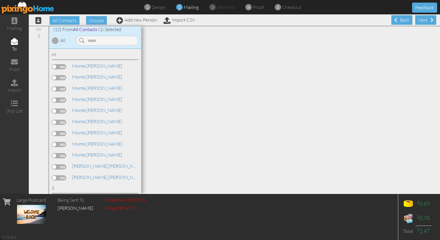
click at [58, 98] on label at bounding box center [59, 100] width 14 height 5
click at [0, 0] on input "checkbox" at bounding box center [0, 0] width 0 height 0
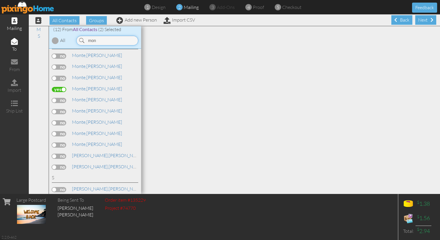
drag, startPoint x: 104, startPoint y: 40, endPoint x: 22, endPoint y: 29, distance: 83.0
click at [22, 29] on div "mailing to from import ship list All Contacts Groups Add new Person Import CSV …" at bounding box center [220, 104] width 440 height 180
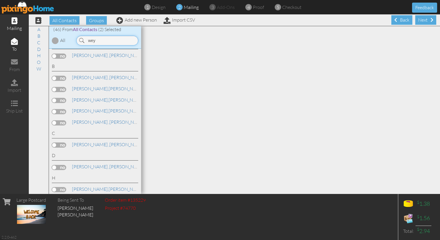
scroll to position [0, 0]
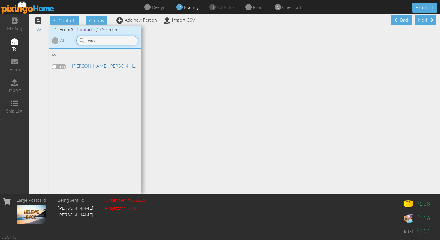
type input "wey"
click at [60, 67] on label at bounding box center [59, 66] width 14 height 5
click at [0, 0] on input "checkbox" at bounding box center [0, 0] width 0 height 0
click at [422, 22] on div "Next" at bounding box center [425, 19] width 21 height 9
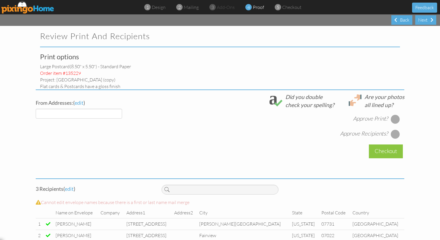
select select "object:5308"
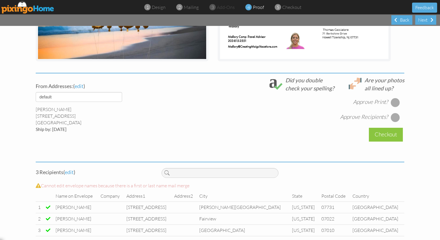
scroll to position [174, 0]
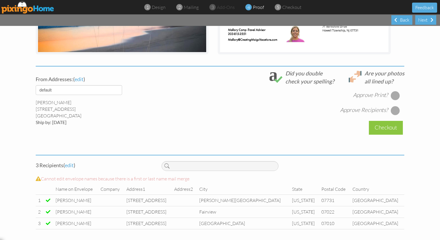
click at [391, 96] on div at bounding box center [395, 95] width 9 height 9
click at [395, 112] on div at bounding box center [395, 110] width 9 height 9
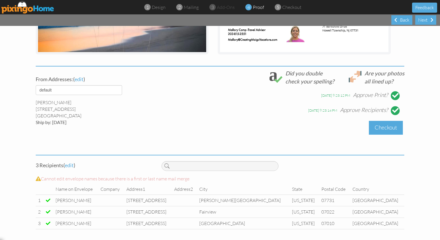
click at [391, 126] on div "Checkout" at bounding box center [386, 128] width 34 height 14
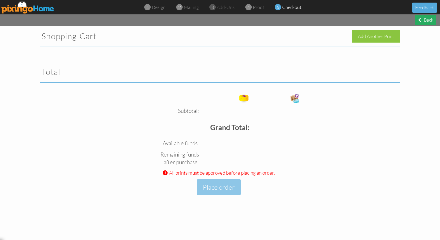
click at [419, 20] on span at bounding box center [419, 20] width 3 height 5
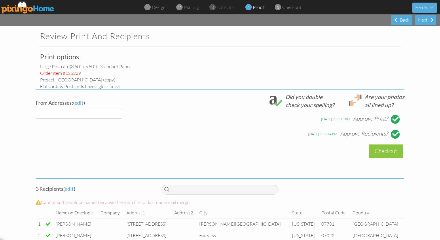
select select "object:5361"
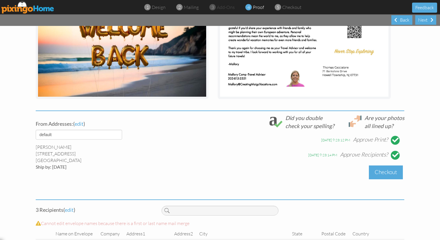
scroll to position [133, 0]
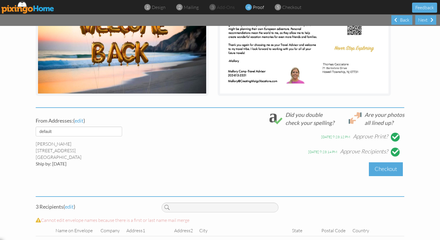
click at [382, 167] on div "Checkout" at bounding box center [386, 169] width 34 height 14
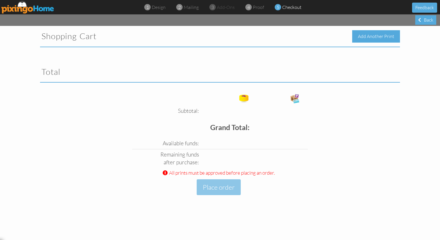
click at [381, 32] on div "Add Another Print" at bounding box center [376, 36] width 48 height 12
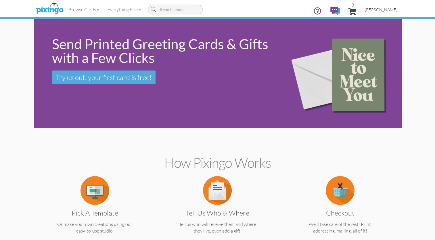
click at [382, 10] on span "[PERSON_NAME]" at bounding box center [381, 9] width 33 height 5
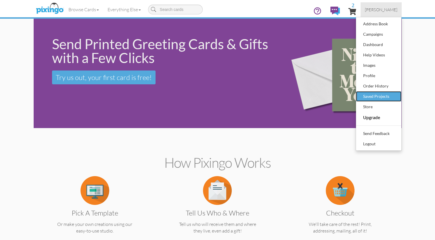
click at [368, 94] on div "Saved Projects" at bounding box center [379, 96] width 34 height 9
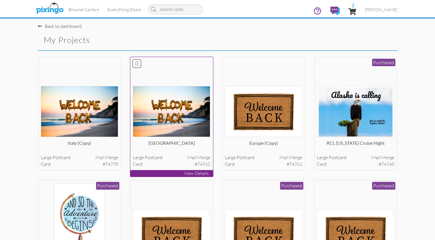
click at [167, 126] on img at bounding box center [171, 111] width 77 height 51
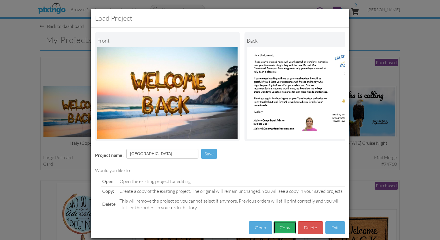
click at [285, 229] on button "Copy" at bounding box center [284, 227] width 23 height 13
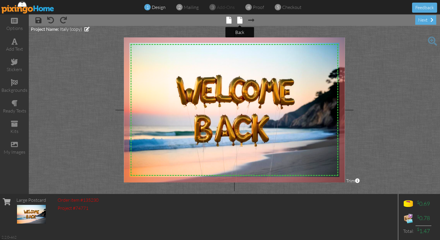
click at [239, 17] on span at bounding box center [239, 20] width 5 height 7
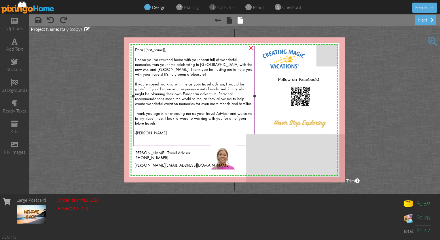
click at [170, 52] on div "Dear {{first_name}}, I hope you've returned home with your heart full of wonder…" at bounding box center [194, 94] width 118 height 93
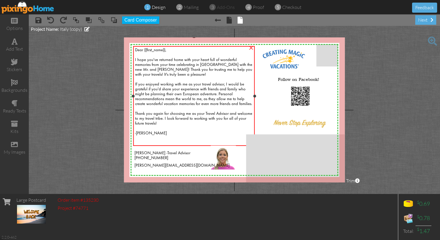
click at [164, 51] on span "Dear {{first_name}}," at bounding box center [150, 50] width 31 height 4
click at [166, 51] on span "Dear {{first_name}}," at bounding box center [150, 50] width 31 height 4
click at [424, 21] on div "next" at bounding box center [425, 19] width 21 height 9
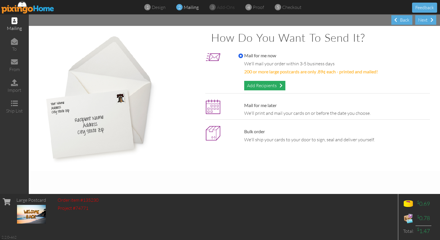
click at [257, 88] on div "Add Recipients" at bounding box center [264, 85] width 41 height 9
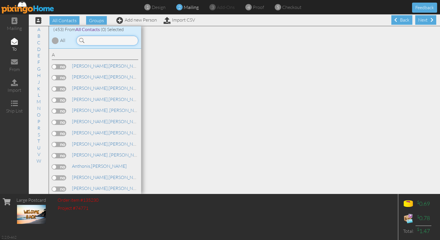
click at [109, 39] on input at bounding box center [107, 41] width 62 height 10
type input "mont"
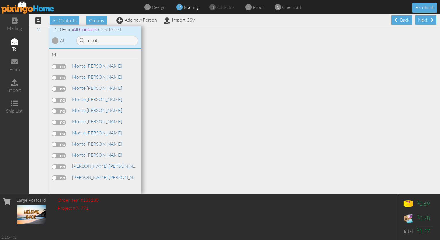
click at [57, 110] on label at bounding box center [59, 110] width 14 height 5
click at [0, 0] on input "checkbox" at bounding box center [0, 0] width 0 height 0
click at [418, 20] on div "Next" at bounding box center [425, 19] width 21 height 9
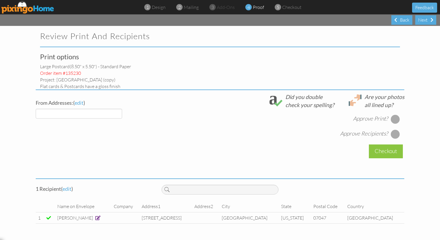
select select "object:7254"
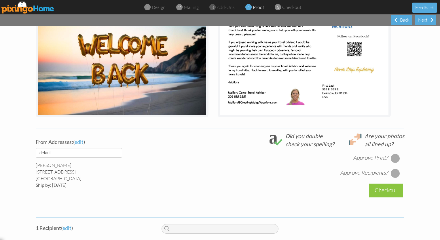
scroll to position [145, 0]
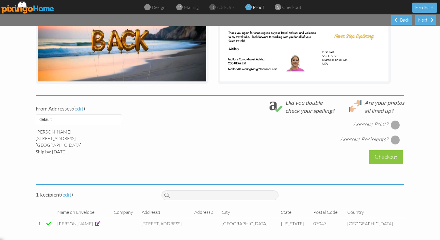
click at [393, 121] on div at bounding box center [395, 124] width 9 height 9
click at [392, 141] on div at bounding box center [395, 139] width 9 height 9
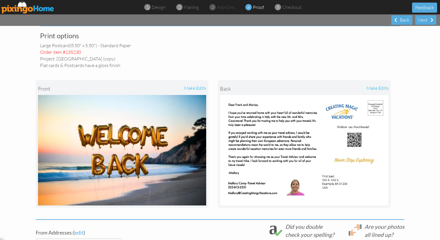
scroll to position [0, 0]
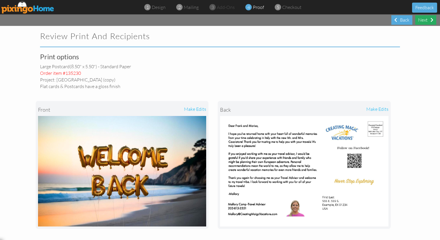
click at [422, 18] on div "Next" at bounding box center [425, 19] width 21 height 9
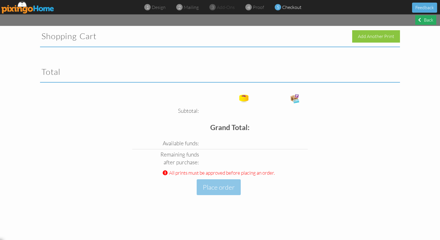
click at [423, 23] on div "Back" at bounding box center [425, 19] width 21 height 9
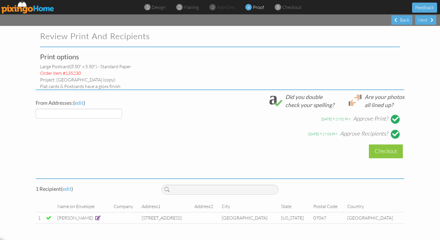
select select "object:7297"
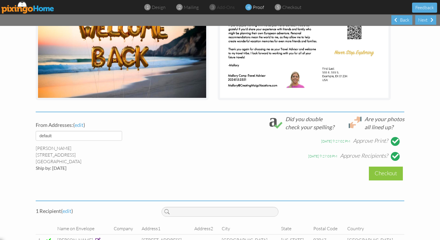
scroll to position [145, 0]
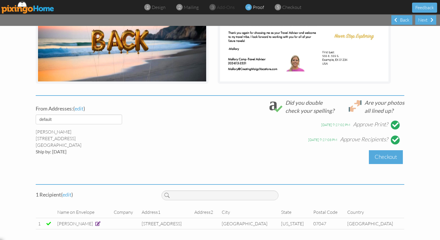
click at [382, 155] on div "Checkout" at bounding box center [386, 157] width 34 height 14
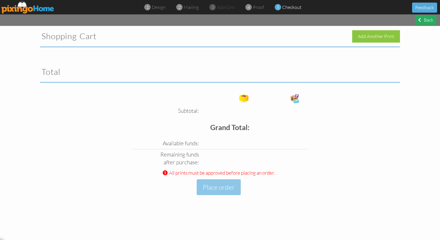
click at [426, 20] on div "Back" at bounding box center [425, 19] width 21 height 9
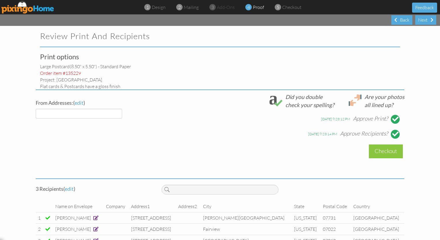
select select "object:7346"
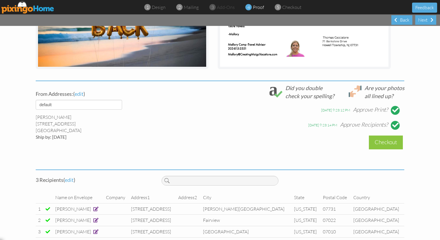
scroll to position [168, 0]
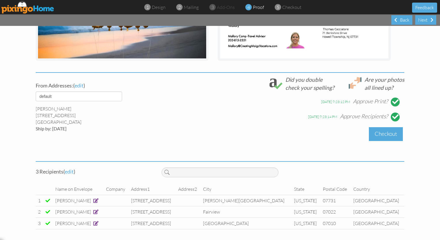
click at [384, 137] on div "Checkout" at bounding box center [386, 134] width 34 height 14
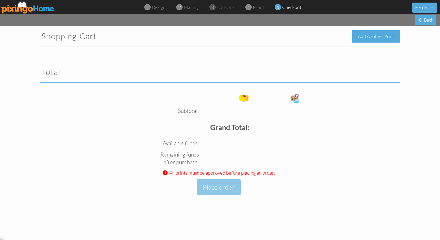
click at [376, 35] on div "Add Another Print" at bounding box center [376, 36] width 48 height 12
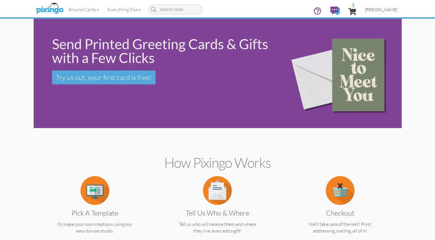
click at [382, 11] on span "[PERSON_NAME]" at bounding box center [381, 9] width 33 height 5
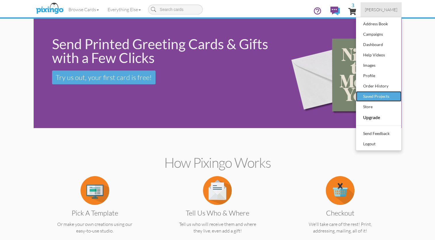
click at [371, 95] on div "Saved Projects" at bounding box center [379, 96] width 34 height 9
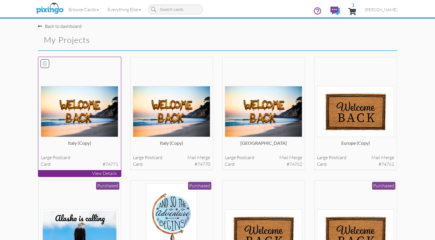
click at [88, 117] on img at bounding box center [79, 111] width 77 height 51
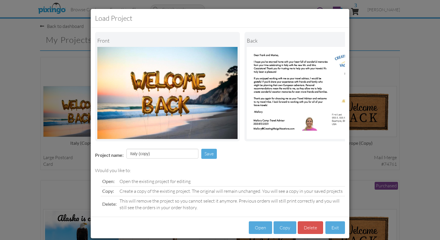
scroll to position [11, 0]
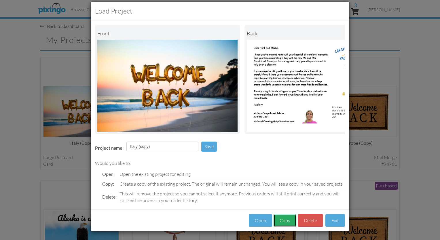
click at [286, 218] on button "Copy" at bounding box center [284, 220] width 23 height 13
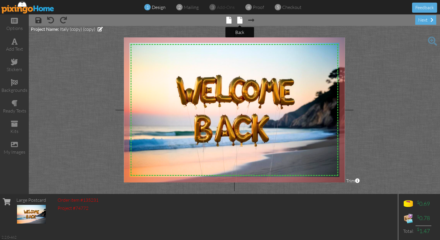
click at [238, 21] on span at bounding box center [239, 20] width 5 height 7
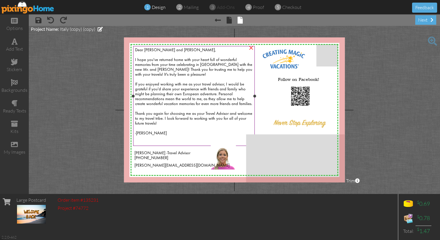
click at [174, 65] on span "I hope you've returned home with your heart full of wonderful memories from you…" at bounding box center [193, 96] width 117 height 77
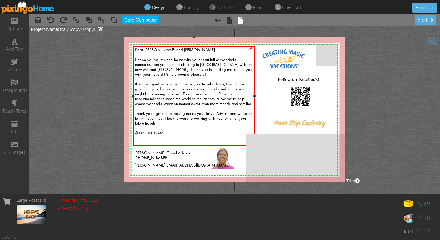
click at [175, 55] on div "Dear Frank and Marisa, I hope you've returned home with your heart full of wond…" at bounding box center [194, 94] width 118 height 93
click at [173, 51] on span "Dear Frank and Marisa," at bounding box center [175, 50] width 81 height 4
click at [421, 21] on div "next" at bounding box center [425, 19] width 21 height 9
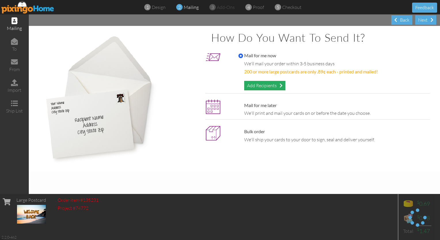
click at [266, 86] on div "Add Recipients" at bounding box center [264, 85] width 41 height 9
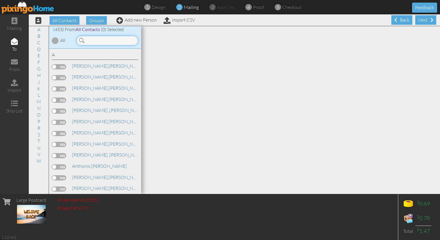
click at [92, 39] on input at bounding box center [107, 41] width 62 height 10
type input "a"
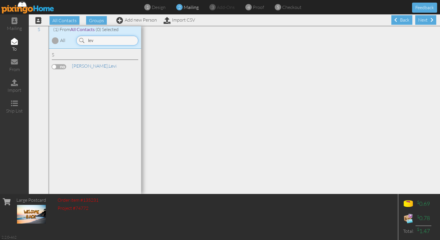
type input "lev"
click at [64, 65] on label at bounding box center [59, 66] width 14 height 5
click at [0, 0] on input "checkbox" at bounding box center [0, 0] width 0 height 0
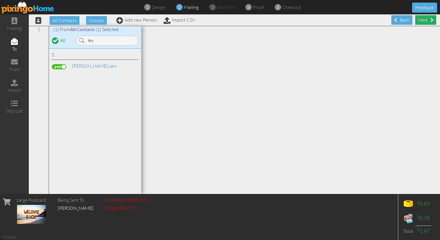
click at [428, 20] on div "Next" at bounding box center [425, 19] width 21 height 9
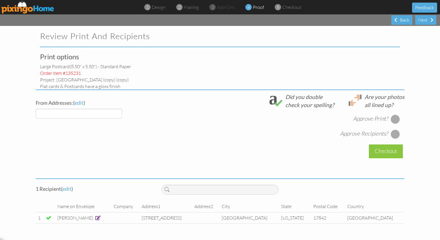
select select "object:10139"
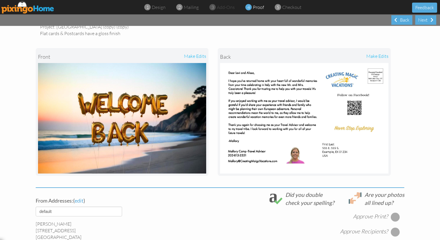
scroll to position [145, 0]
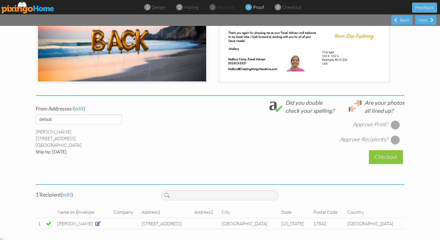
click at [393, 125] on div at bounding box center [395, 124] width 9 height 9
click at [395, 140] on div at bounding box center [395, 139] width 9 height 9
click at [378, 156] on div "Checkout" at bounding box center [386, 157] width 34 height 14
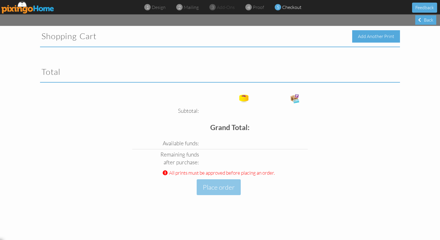
click at [379, 37] on div "Add Another Print" at bounding box center [376, 36] width 48 height 12
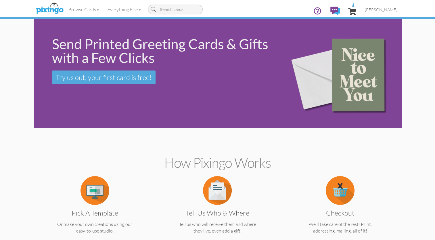
click at [354, 10] on ul "4 Mallory Camp Address Book Campaigns Dashboard Help Videos Images Profile" at bounding box center [355, 11] width 93 height 18
click at [357, 9] on span "4" at bounding box center [353, 11] width 8 height 7
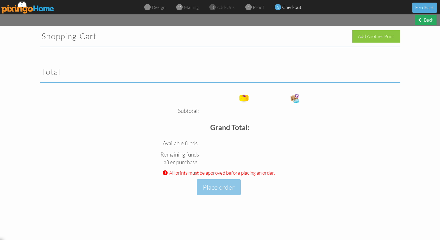
click at [424, 24] on div "Back" at bounding box center [425, 19] width 21 height 9
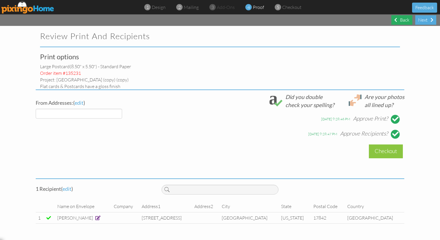
select select "object:10498"
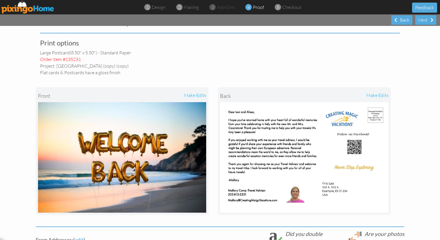
scroll to position [145, 0]
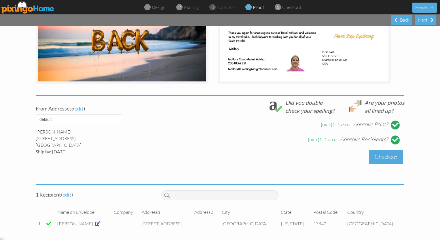
click at [384, 160] on div "Checkout" at bounding box center [386, 157] width 34 height 14
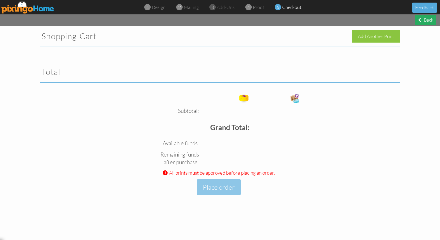
click at [421, 22] on div "Back" at bounding box center [425, 19] width 21 height 9
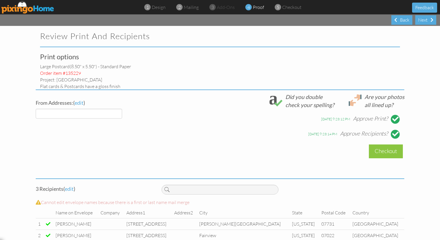
select select "object:10549"
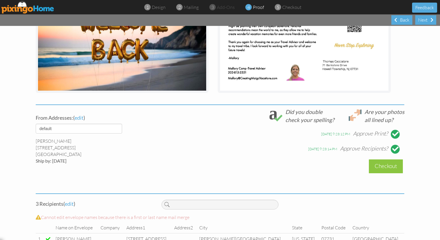
scroll to position [134, 0]
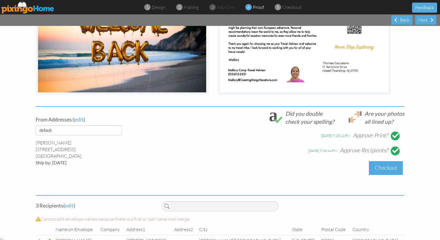
click at [384, 167] on div "Checkout" at bounding box center [386, 168] width 34 height 14
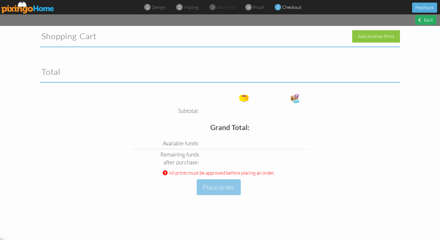
click at [427, 18] on div "Back" at bounding box center [425, 19] width 21 height 9
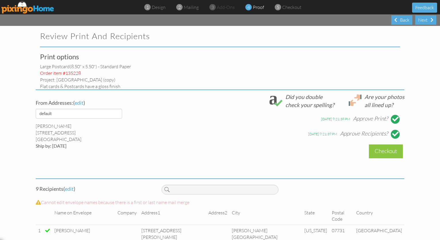
select select "object:10624"
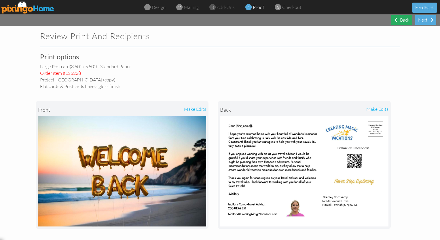
click at [395, 19] on span at bounding box center [395, 20] width 3 height 5
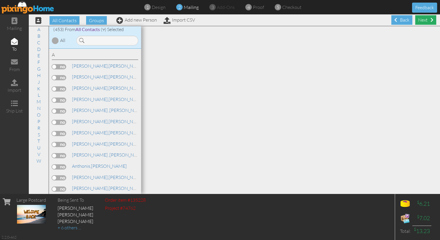
click at [428, 19] on div "Next" at bounding box center [425, 19] width 21 height 9
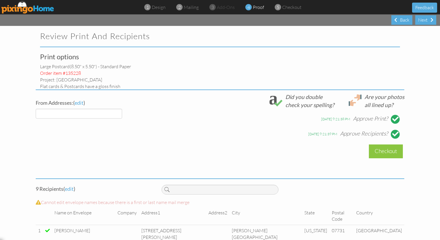
select select "object:11763"
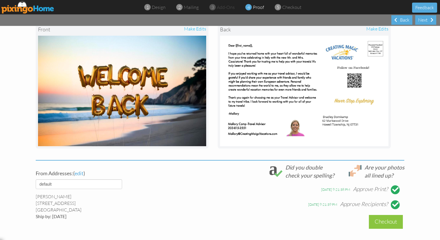
scroll to position [81, 0]
click at [392, 187] on div at bounding box center [395, 189] width 6 height 6
click at [392, 204] on div at bounding box center [395, 204] width 6 height 6
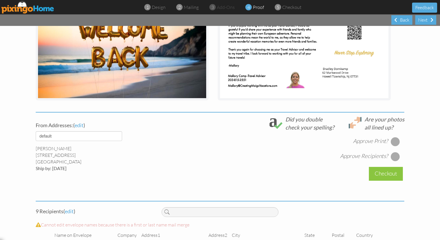
scroll to position [124, 0]
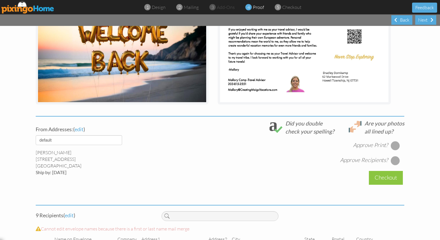
click at [395, 145] on div at bounding box center [395, 145] width 9 height 9
click at [393, 159] on div at bounding box center [395, 160] width 9 height 9
click at [384, 176] on div "Checkout" at bounding box center [386, 178] width 34 height 14
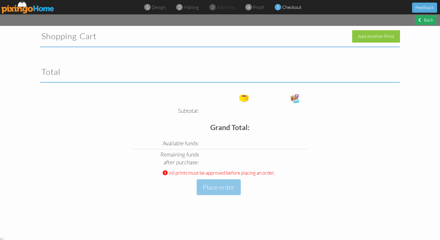
click at [426, 21] on div "Back" at bounding box center [425, 19] width 21 height 9
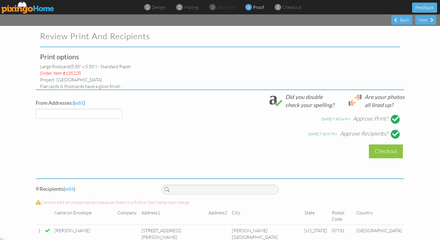
select select "object:11840"
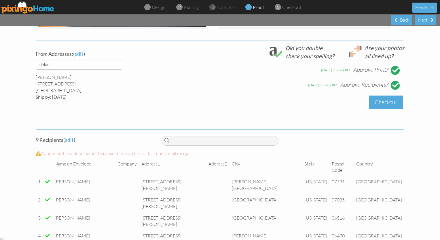
click at [384, 103] on div "Checkout" at bounding box center [386, 103] width 34 height 14
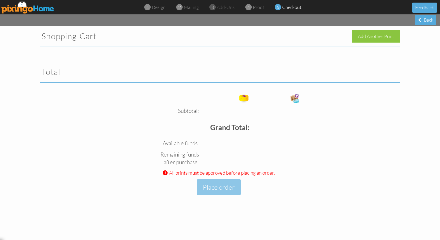
click at [285, 10] on span "checkout" at bounding box center [291, 7] width 19 height 6
click at [255, 7] on span "proof" at bounding box center [258, 7] width 11 height 6
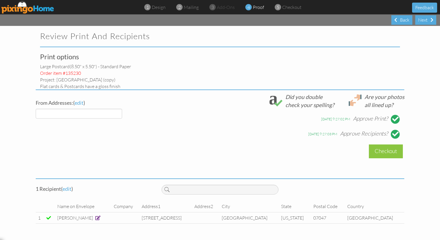
select select "object:11881"
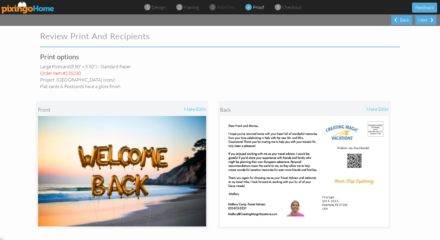
scroll to position [145, 0]
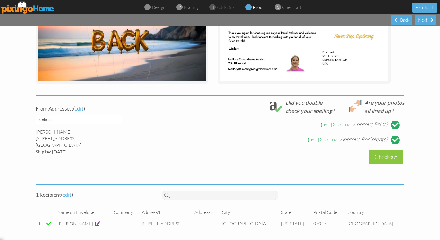
click at [393, 126] on div at bounding box center [395, 125] width 6 height 6
click at [393, 143] on div at bounding box center [395, 139] width 9 height 9
click at [394, 124] on div at bounding box center [395, 124] width 9 height 9
click at [392, 141] on div at bounding box center [395, 139] width 9 height 9
click at [389, 156] on div "Checkout" at bounding box center [386, 157] width 34 height 14
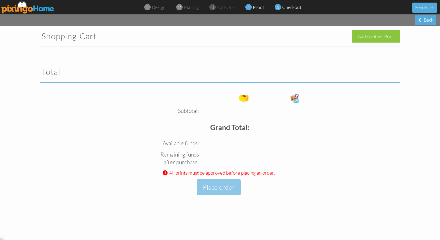
click at [262, 8] on span "proof" at bounding box center [258, 7] width 11 height 6
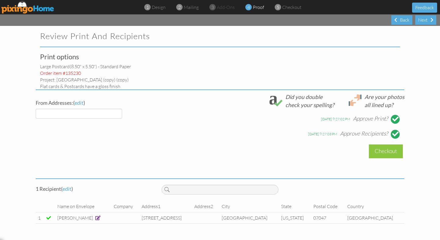
select select "object:11924"
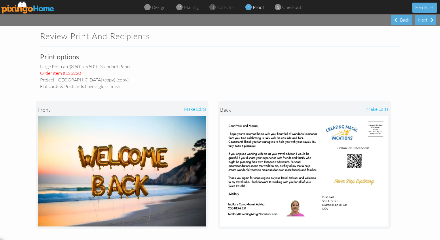
scroll to position [145, 0]
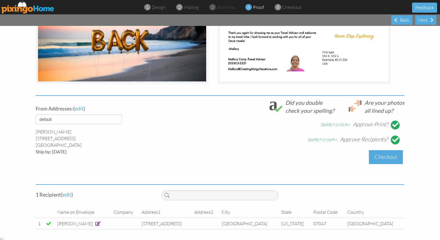
click at [382, 157] on div "Checkout" at bounding box center [386, 157] width 34 height 14
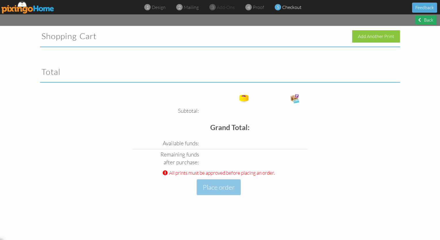
click at [430, 21] on div "Back" at bounding box center [425, 19] width 21 height 9
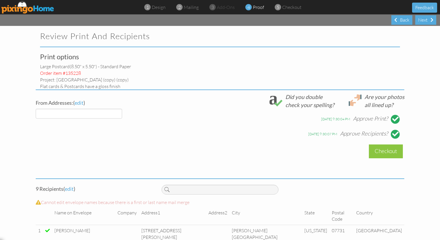
select select "object:11999"
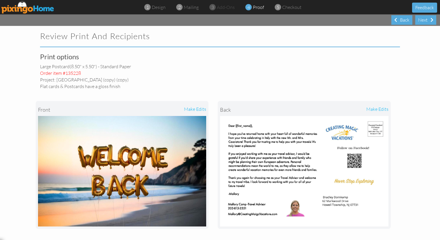
click at [375, 110] on div "make edits" at bounding box center [346, 109] width 84 height 13
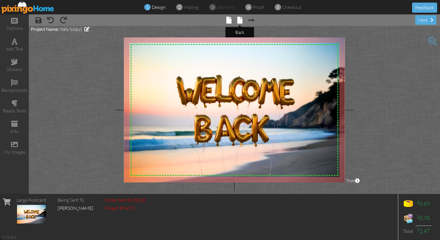
click at [238, 19] on span at bounding box center [239, 20] width 5 height 7
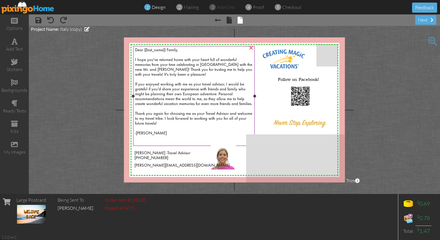
click at [200, 91] on span "I hope you've returned home with your heart full of wonderful memories from you…" at bounding box center [193, 96] width 117 height 77
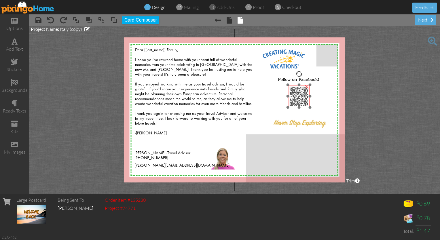
click at [293, 102] on img at bounding box center [299, 96] width 22 height 22
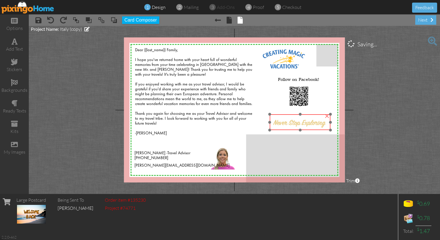
click at [292, 119] on img at bounding box center [300, 122] width 61 height 16
click at [421, 21] on div "next" at bounding box center [425, 19] width 21 height 9
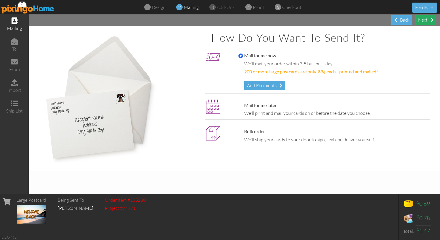
click at [421, 21] on div "Next" at bounding box center [425, 19] width 21 height 9
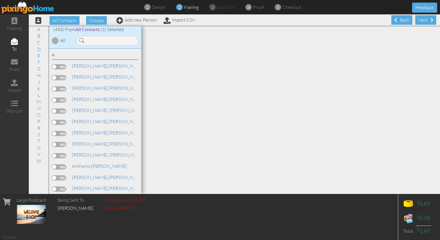
click at [421, 21] on div "Next" at bounding box center [425, 19] width 21 height 9
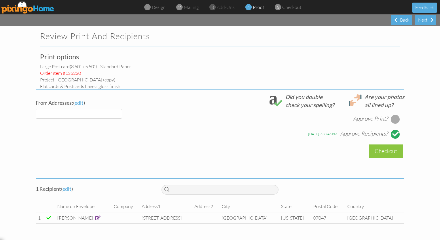
select select "object:13168"
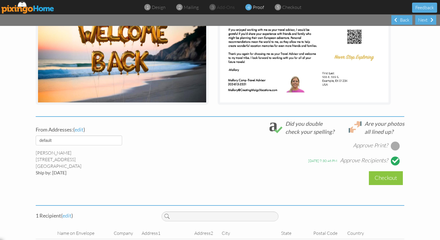
scroll to position [124, 0]
click at [393, 147] on div at bounding box center [395, 145] width 9 height 9
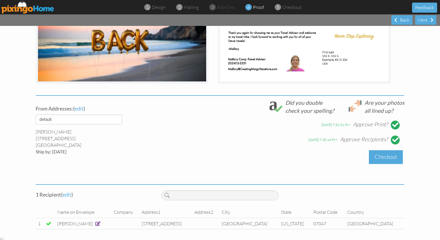
click at [382, 159] on div "Checkout" at bounding box center [386, 157] width 34 height 14
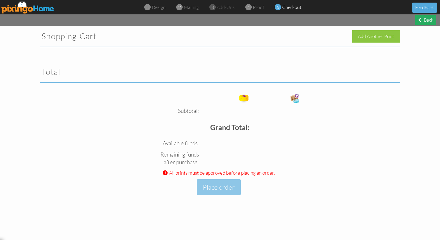
click at [422, 22] on div "Back" at bounding box center [425, 19] width 21 height 9
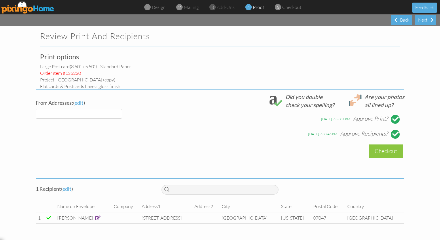
select select "object:13210"
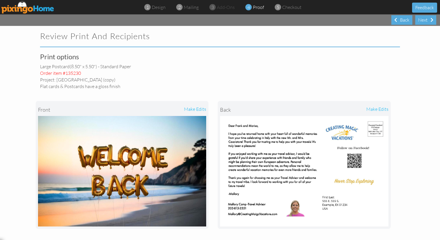
click at [253, 7] on span "proof" at bounding box center [258, 7] width 11 height 6
click at [404, 20] on div "Back" at bounding box center [401, 19] width 21 height 9
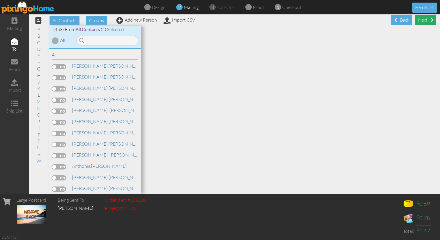
click at [428, 22] on div "Next" at bounding box center [425, 19] width 21 height 9
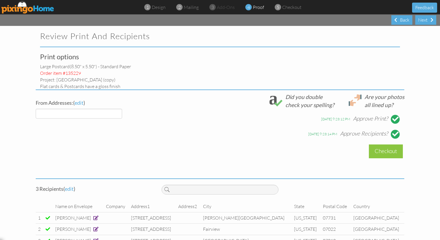
select select "object:14319"
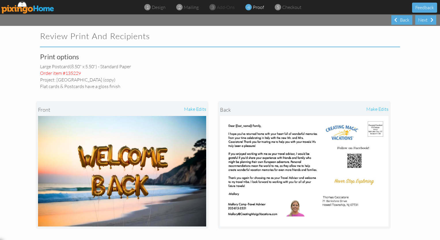
click at [370, 112] on div "make edits" at bounding box center [346, 109] width 84 height 13
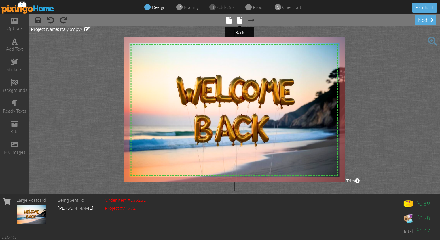
click at [241, 19] on span at bounding box center [239, 20] width 5 height 7
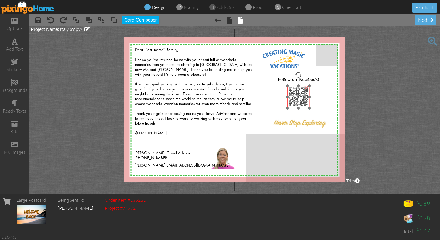
click at [302, 100] on img at bounding box center [298, 97] width 22 height 22
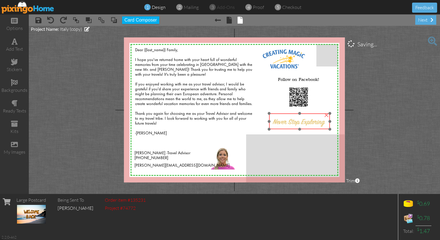
click at [295, 124] on img at bounding box center [299, 121] width 61 height 16
click at [424, 24] on div "next" at bounding box center [425, 19] width 21 height 9
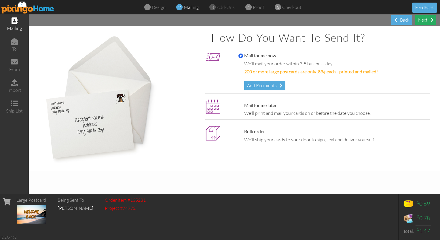
click at [424, 24] on div "Next" at bounding box center [425, 19] width 21 height 9
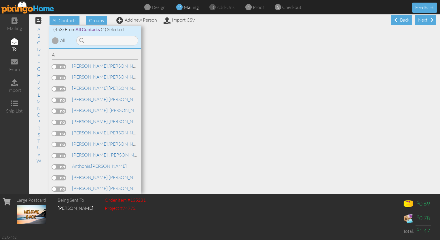
click at [424, 24] on div "Next" at bounding box center [425, 19] width 21 height 9
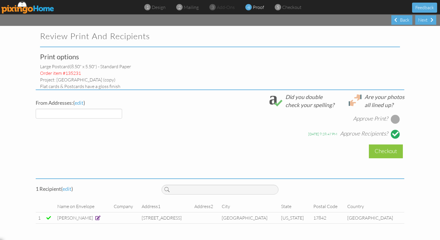
select select "object:15476"
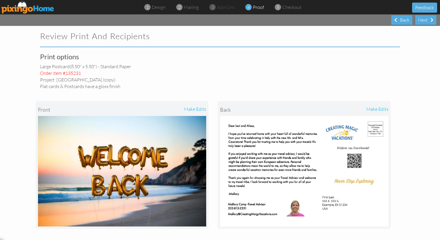
scroll to position [145, 0]
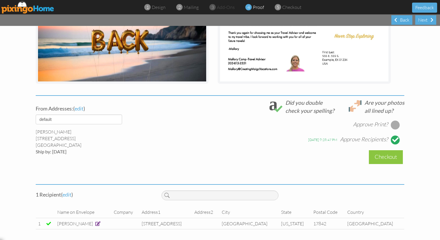
click at [393, 123] on div at bounding box center [395, 124] width 9 height 9
click at [391, 157] on div "Checkout" at bounding box center [386, 157] width 34 height 14
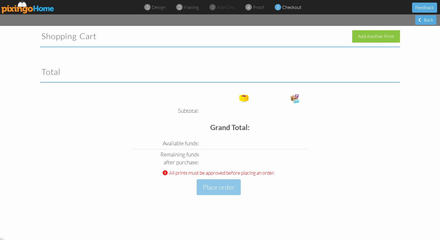
click at [164, 173] on span at bounding box center [165, 172] width 5 height 5
click at [428, 20] on div "Back" at bounding box center [425, 19] width 21 height 9
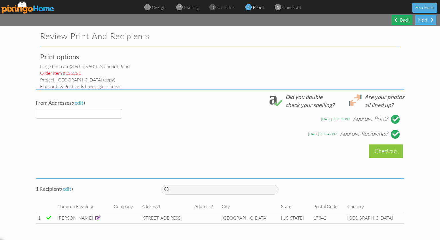
select select "object:15518"
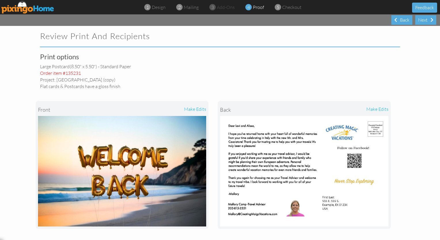
click at [253, 7] on span "proof" at bounding box center [258, 7] width 11 height 6
click at [249, 8] on span "4" at bounding box center [248, 7] width 3 height 7
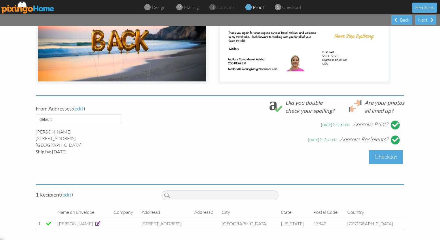
click at [373, 155] on div "Checkout" at bounding box center [386, 157] width 34 height 14
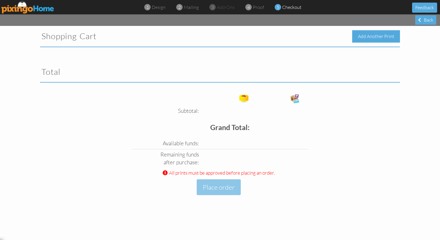
click at [380, 34] on div "Add Another Print" at bounding box center [376, 36] width 48 height 12
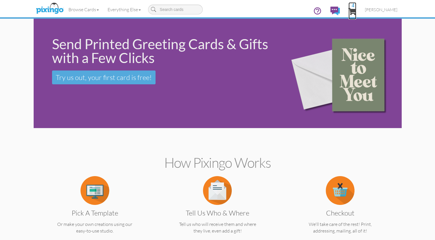
click at [357, 8] on span "4" at bounding box center [353, 11] width 8 height 7
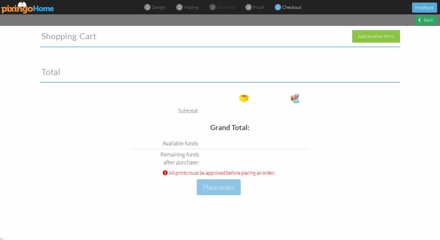
click at [429, 21] on div "Back" at bounding box center [425, 19] width 21 height 9
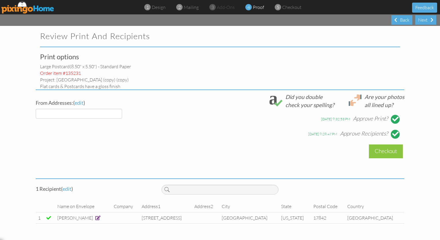
select select "object:15875"
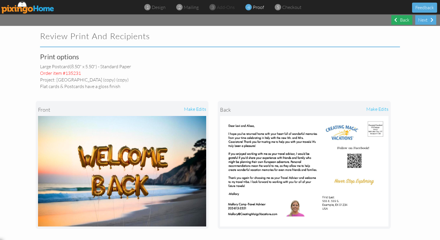
click at [404, 22] on div "Back" at bounding box center [401, 19] width 21 height 9
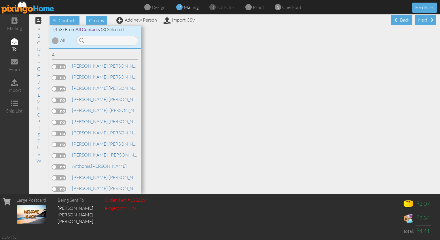
click at [24, 8] on img at bounding box center [27, 7] width 53 height 13
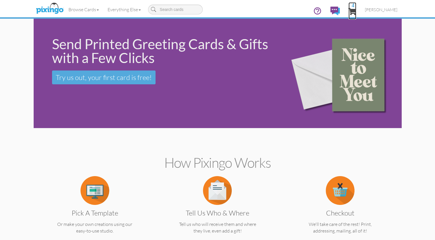
click at [357, 9] on span "4" at bounding box center [353, 11] width 8 height 7
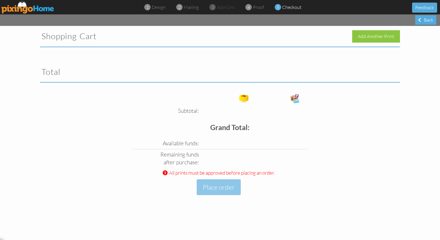
click at [27, 5] on img at bounding box center [27, 7] width 53 height 13
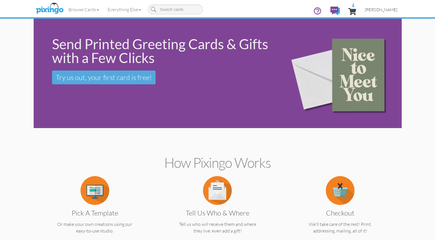
click at [387, 11] on span "[PERSON_NAME]" at bounding box center [381, 9] width 33 height 5
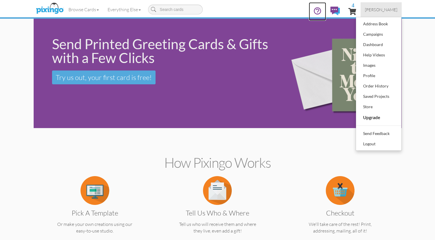
click at [321, 9] on icon at bounding box center [317, 10] width 7 height 7
